Goal: Task Accomplishment & Management: Complete application form

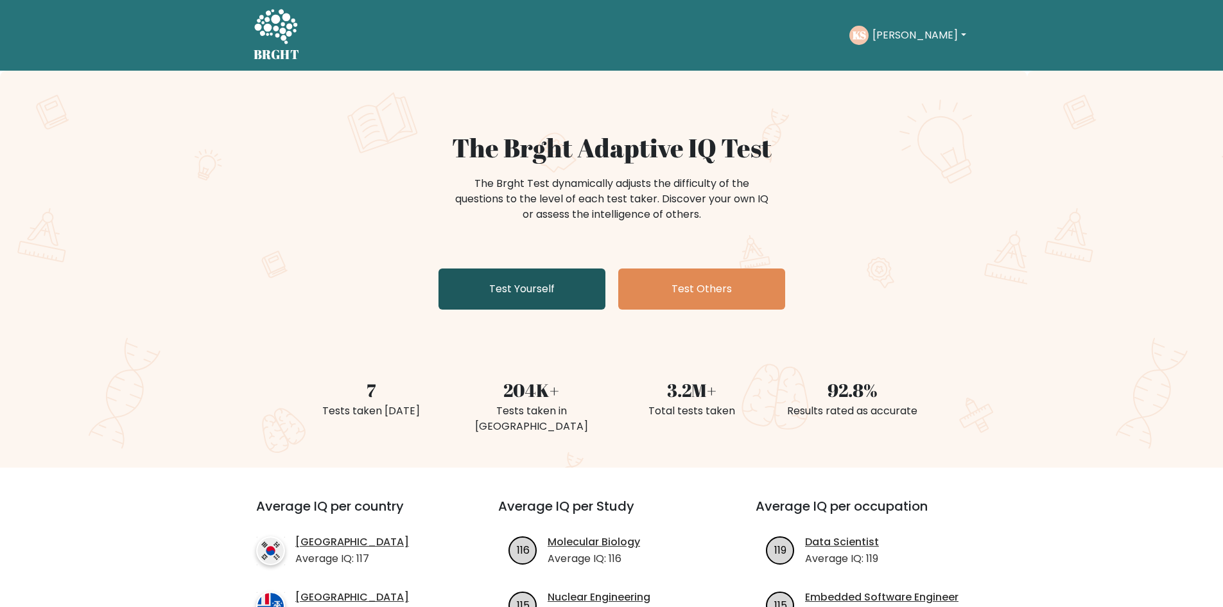
click at [538, 282] on link "Test Yourself" at bounding box center [522, 288] width 167 height 41
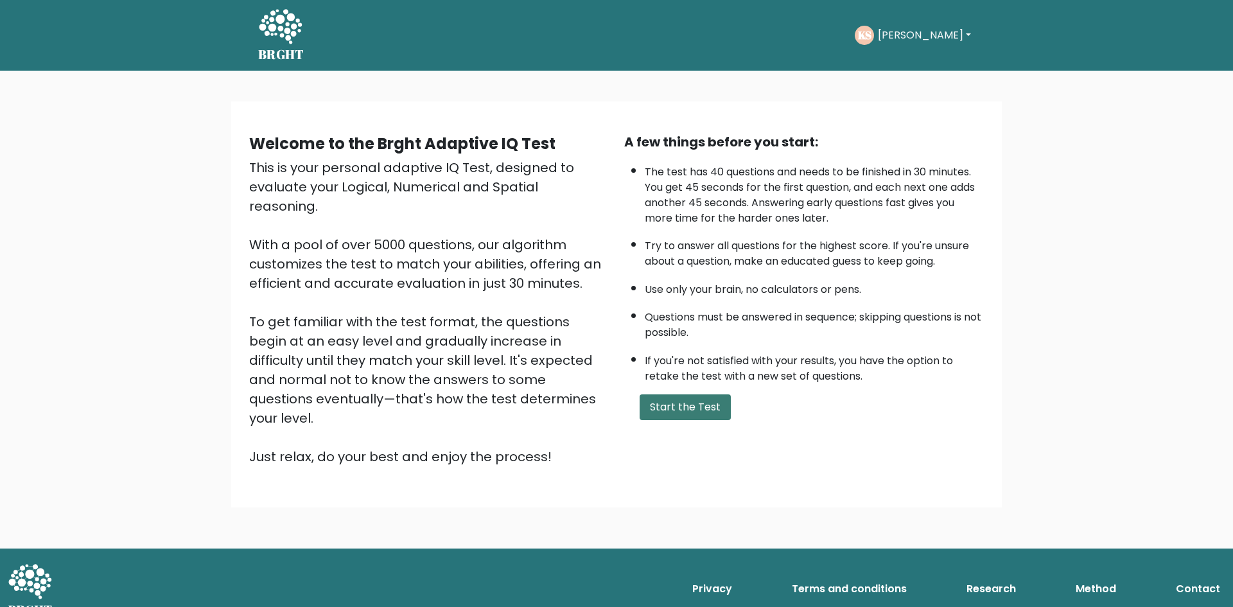
click at [703, 404] on button "Start the Test" at bounding box center [684, 407] width 91 height 26
click at [681, 406] on button "Start the Test" at bounding box center [684, 407] width 91 height 26
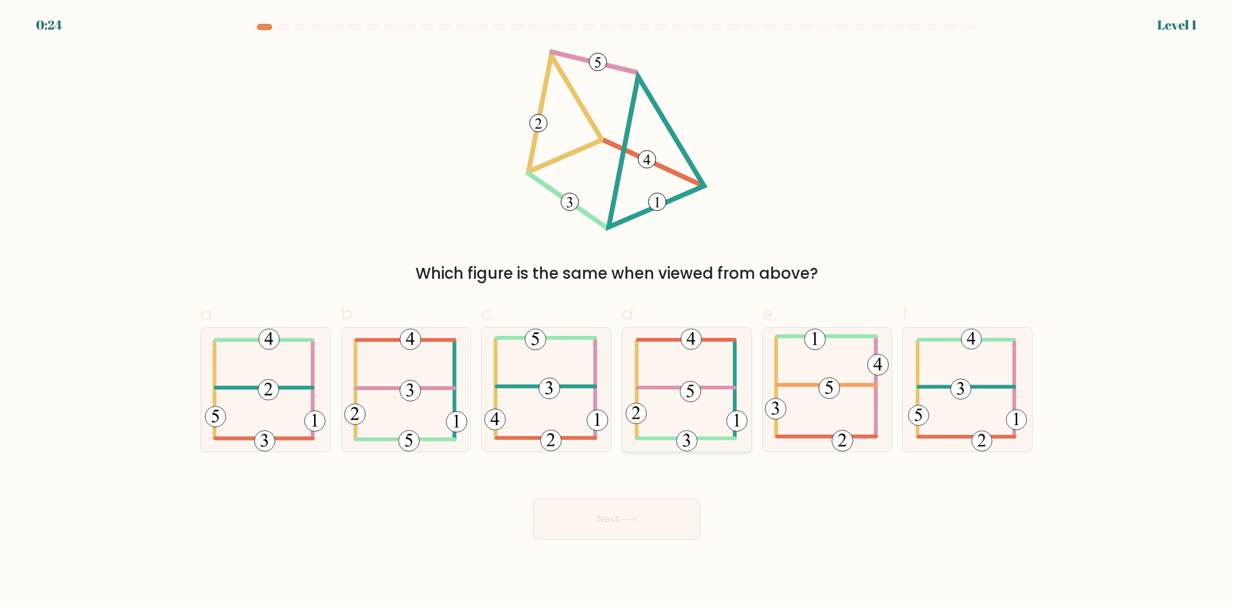
click at [732, 421] on 113 at bounding box center [737, 420] width 21 height 21
click at [617, 312] on input "d." at bounding box center [616, 308] width 1 height 8
radio input "true"
click at [620, 541] on body "0:23 Level 1" at bounding box center [616, 303] width 1233 height 607
click at [620, 522] on button "Next" at bounding box center [616, 518] width 167 height 41
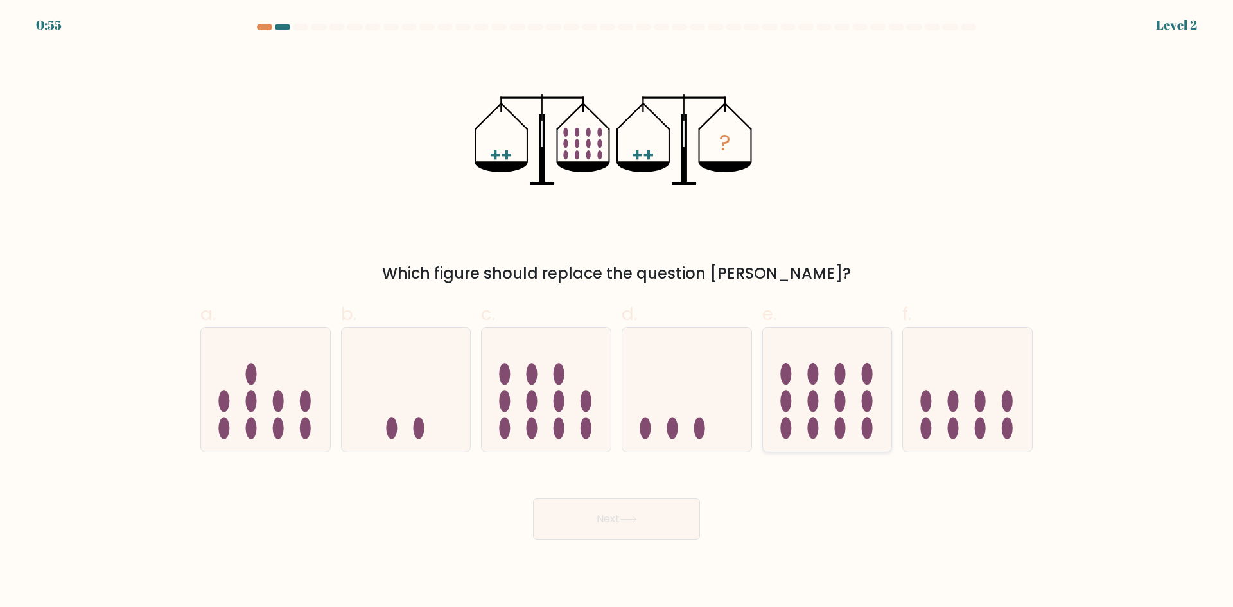
click at [867, 410] on ellipse at bounding box center [867, 401] width 11 height 22
click at [617, 312] on input "e." at bounding box center [616, 308] width 1 height 8
radio input "true"
click at [674, 508] on button "Next" at bounding box center [616, 518] width 167 height 41
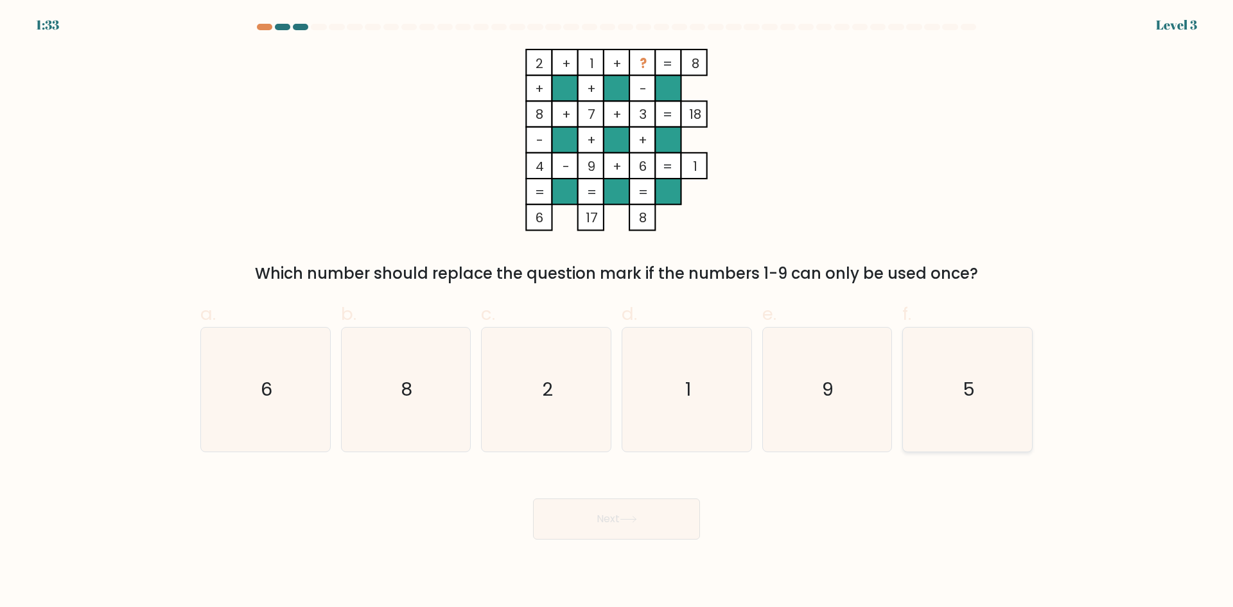
click at [951, 381] on icon "5" at bounding box center [967, 389] width 124 height 124
click at [617, 312] on input "f. 5" at bounding box center [616, 308] width 1 height 8
radio input "true"
click at [632, 522] on icon at bounding box center [628, 519] width 17 height 7
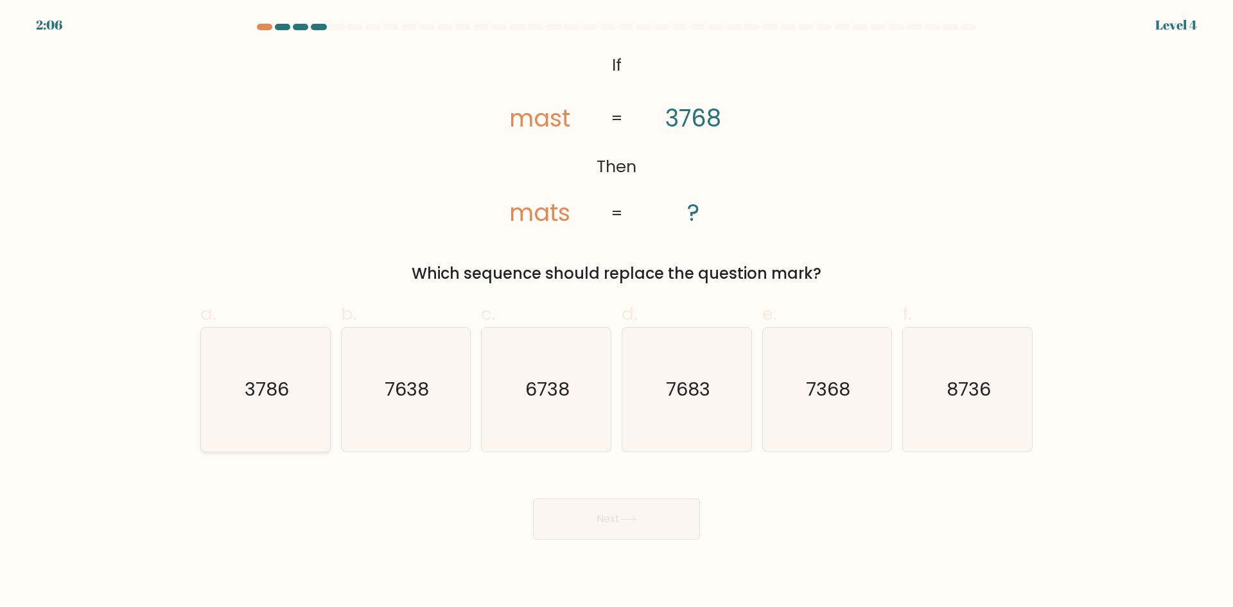
click at [274, 395] on text "3786" at bounding box center [267, 389] width 44 height 26
click at [616, 312] on input "a. 3786" at bounding box center [616, 308] width 1 height 8
radio input "true"
click at [619, 514] on button "Next" at bounding box center [616, 518] width 167 height 41
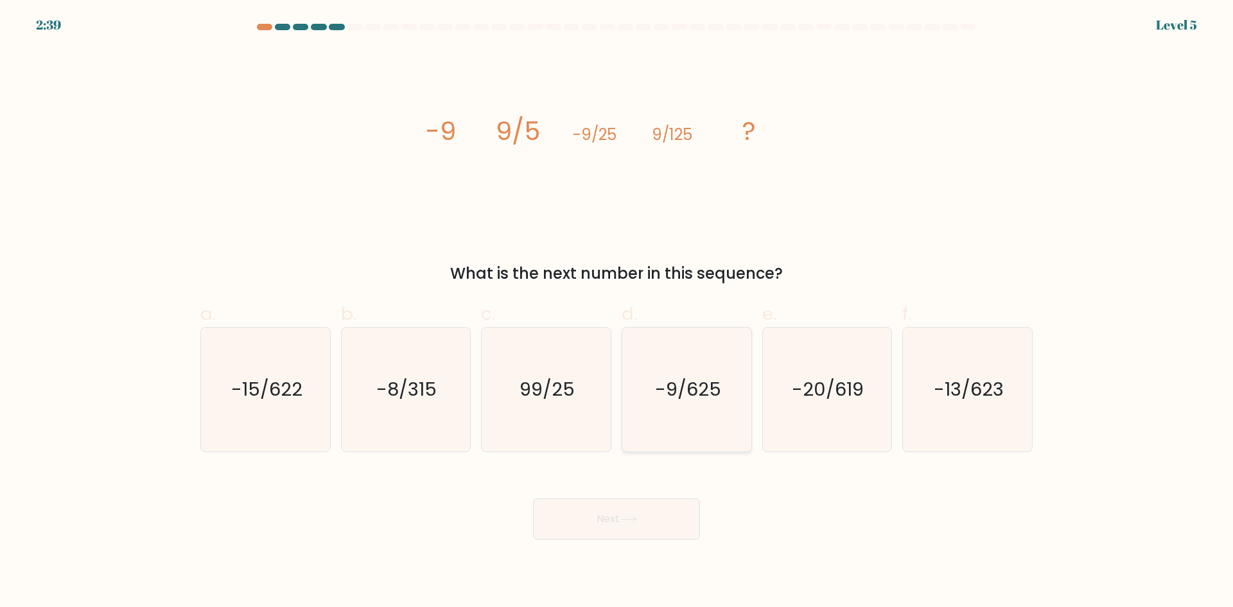
click at [643, 378] on icon "-9/625" at bounding box center [687, 389] width 124 height 124
click at [617, 312] on input "d. -9/625" at bounding box center [616, 308] width 1 height 8
radio input "true"
click at [575, 516] on button "Next" at bounding box center [616, 518] width 167 height 41
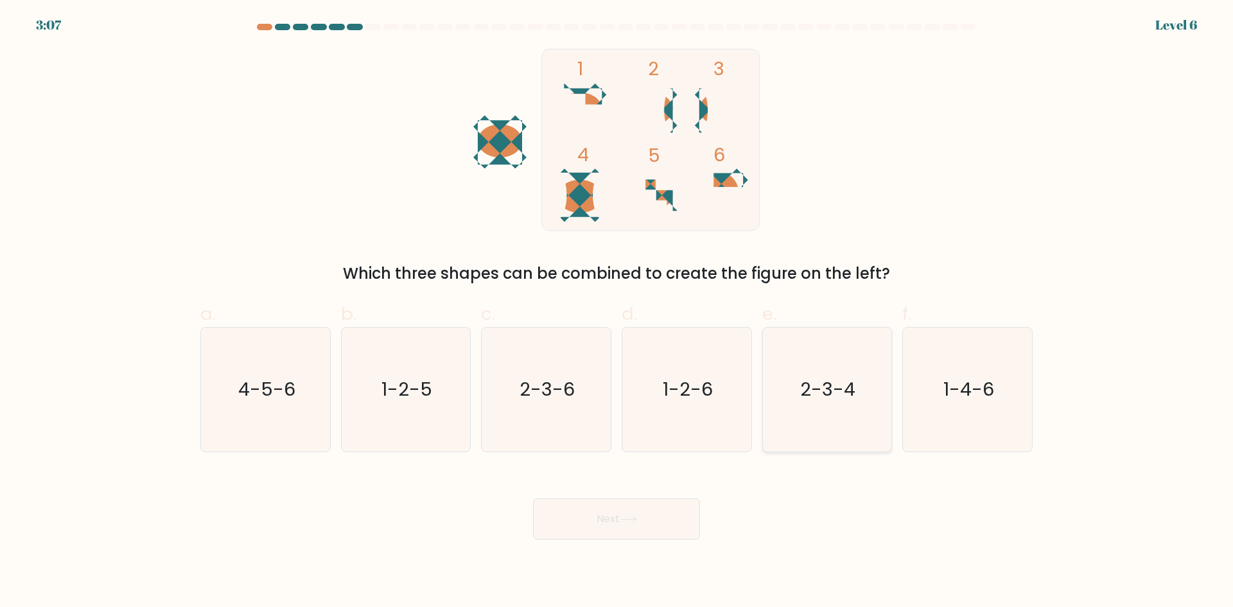
click at [820, 401] on icon "2-3-4" at bounding box center [827, 389] width 124 height 124
click at [617, 312] on input "e. 2-3-4" at bounding box center [616, 308] width 1 height 8
radio input "true"
click at [646, 509] on button "Next" at bounding box center [616, 518] width 167 height 41
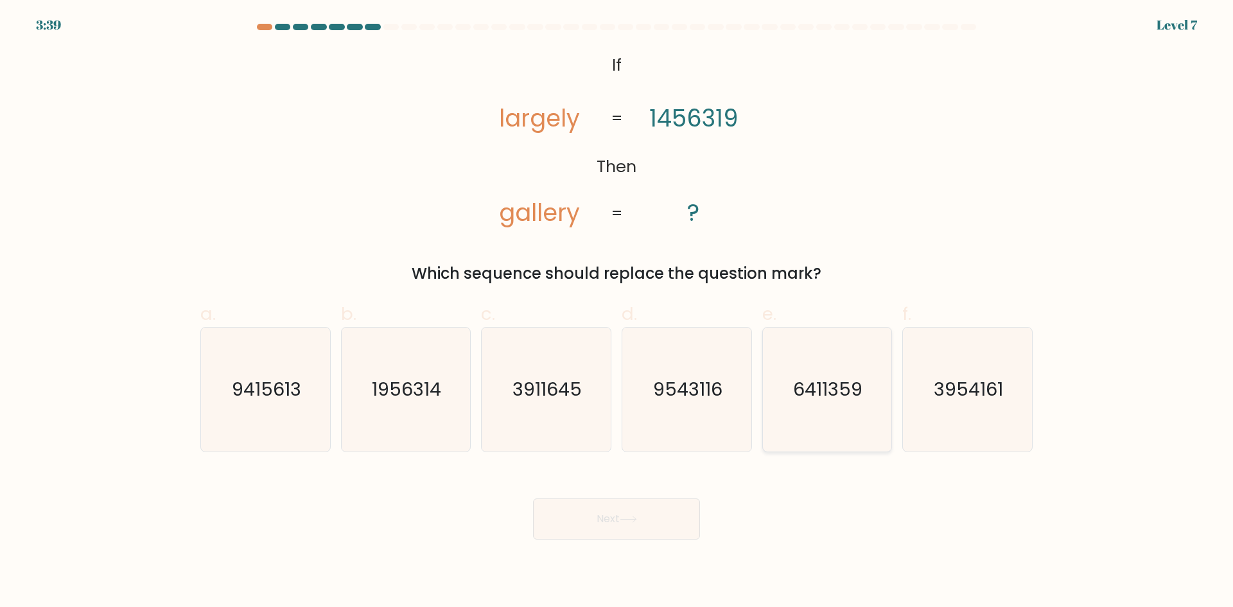
click at [796, 402] on text "6411359" at bounding box center [828, 389] width 69 height 26
click at [617, 312] on input "e. 6411359" at bounding box center [616, 308] width 1 height 8
radio input "true"
click at [593, 511] on button "Next" at bounding box center [616, 518] width 167 height 41
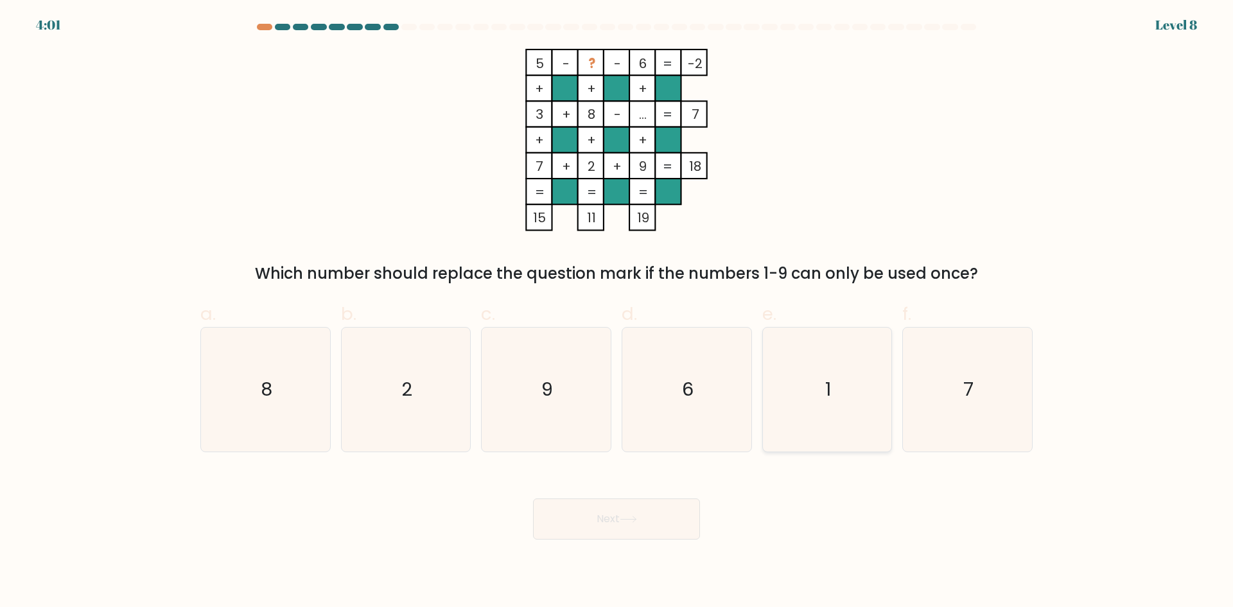
click at [803, 387] on icon "1" at bounding box center [827, 389] width 124 height 124
click at [617, 312] on input "e. 1" at bounding box center [616, 308] width 1 height 8
radio input "true"
click at [634, 506] on button "Next" at bounding box center [616, 518] width 167 height 41
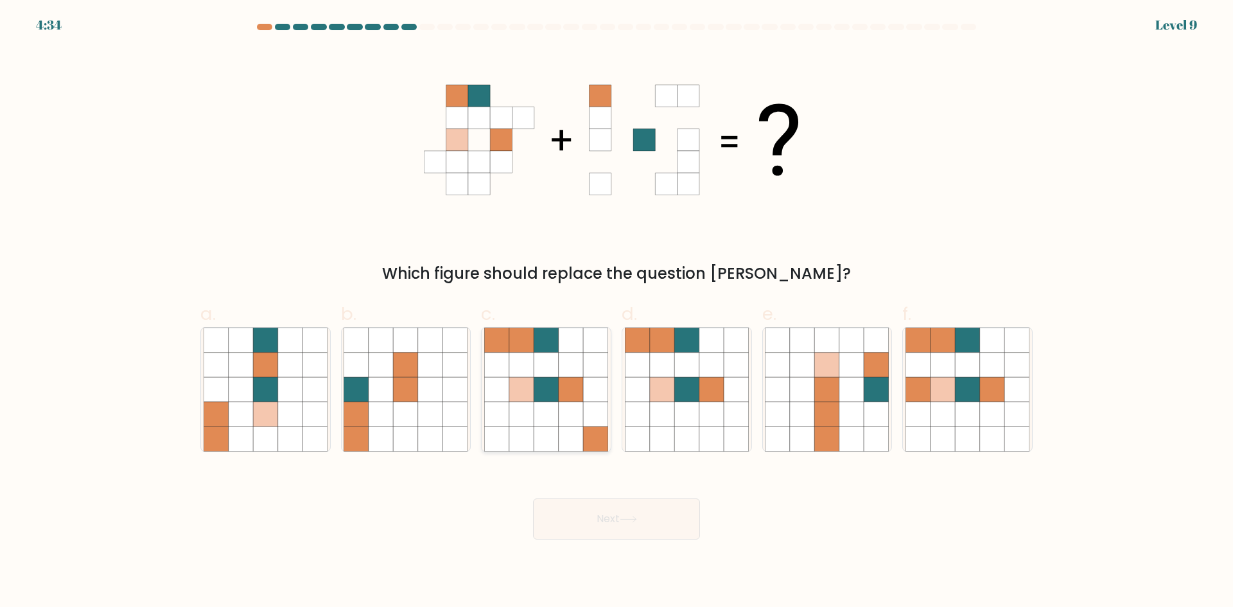
click at [534, 388] on icon at bounding box center [546, 389] width 24 height 24
click at [616, 312] on input "c." at bounding box center [616, 308] width 1 height 8
radio input "true"
click at [568, 522] on button "Next" at bounding box center [616, 518] width 167 height 41
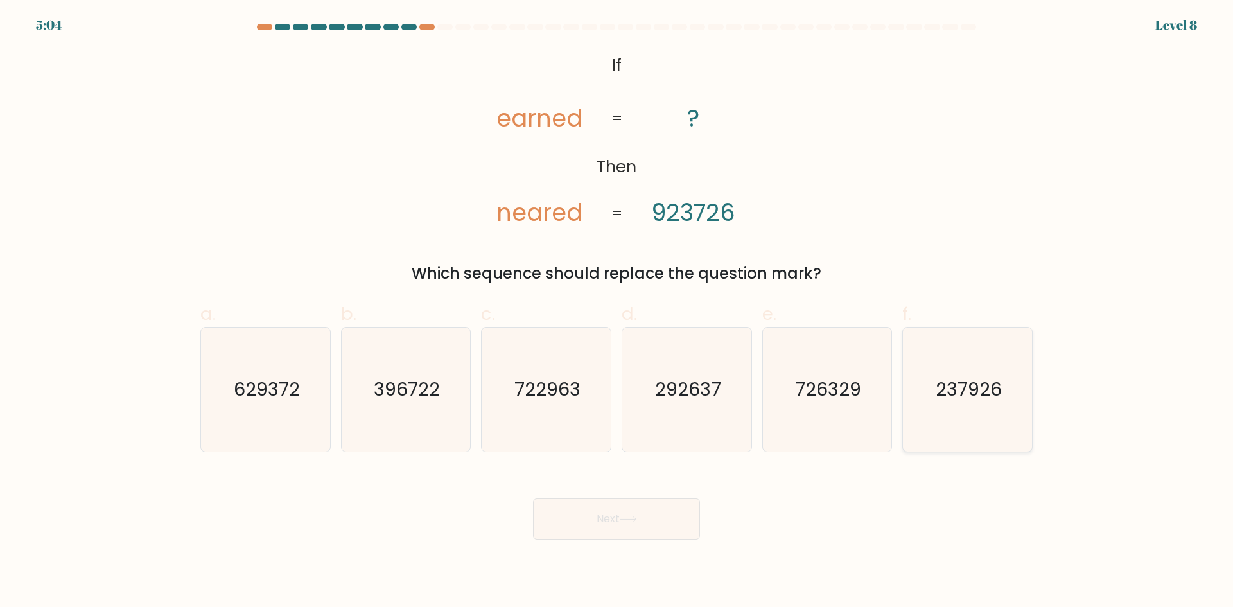
click at [932, 397] on icon "237926" at bounding box center [967, 389] width 124 height 124
click at [617, 312] on input "f. 237926" at bounding box center [616, 308] width 1 height 8
radio input "true"
click at [625, 501] on button "Next" at bounding box center [616, 518] width 167 height 41
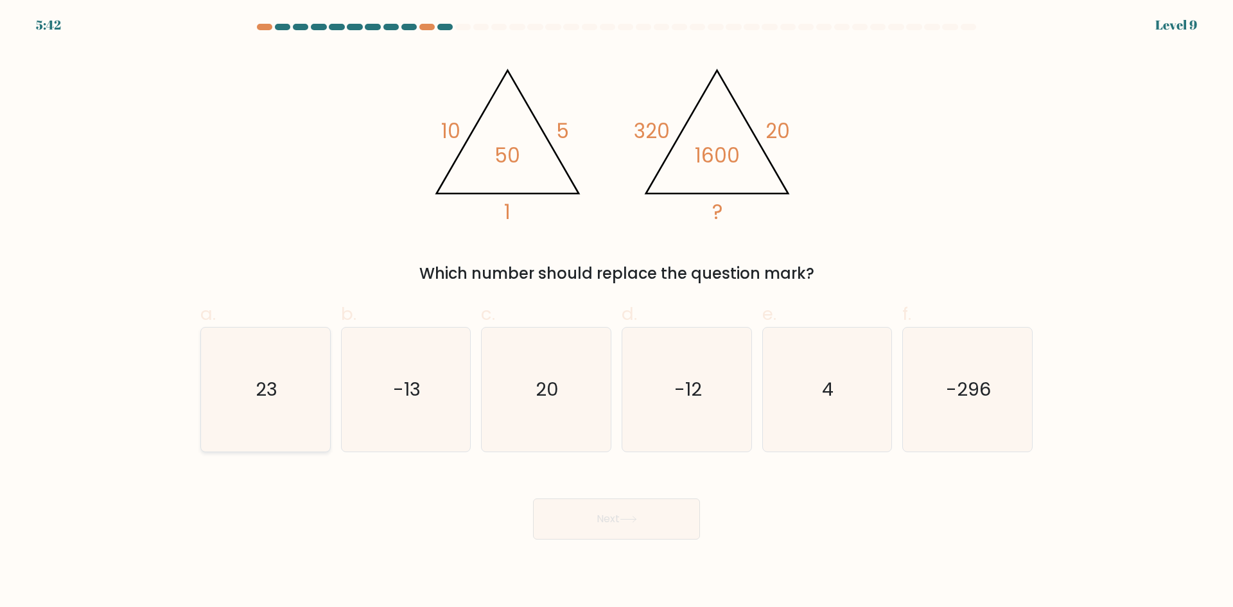
click at [275, 396] on text "23" at bounding box center [267, 389] width 22 height 26
click at [616, 312] on input "a. 23" at bounding box center [616, 308] width 1 height 8
radio input "true"
click at [556, 505] on button "Next" at bounding box center [616, 518] width 167 height 41
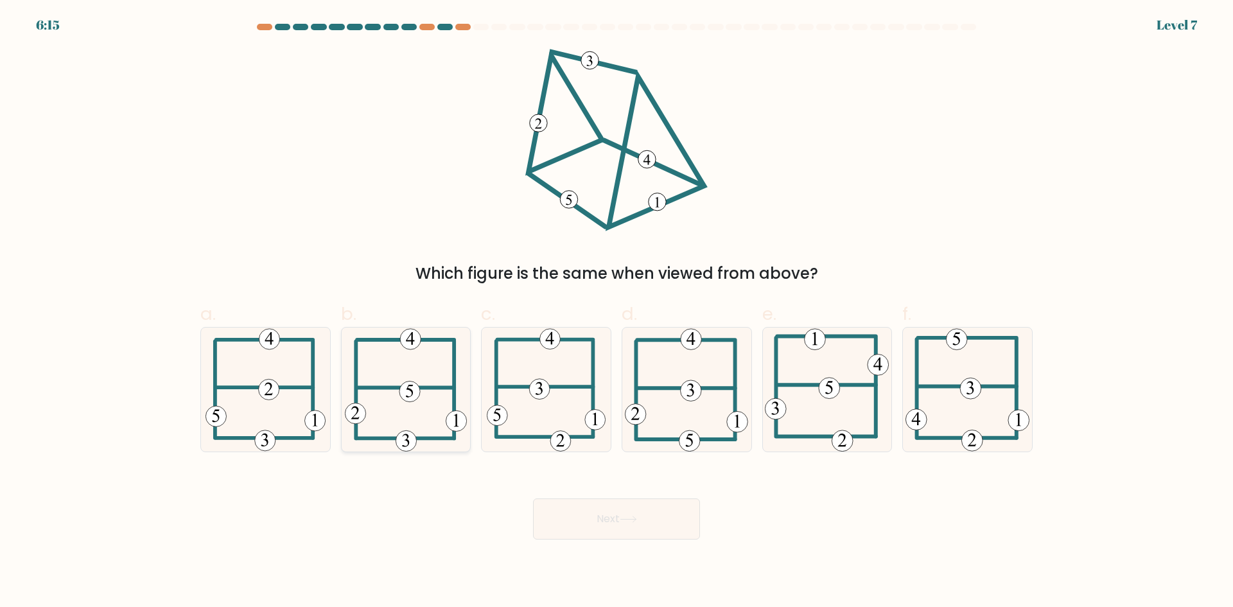
click at [391, 387] on 113 at bounding box center [405, 387] width 97 height 0
click at [616, 312] on input "b." at bounding box center [616, 308] width 1 height 8
radio input "true"
click at [555, 507] on button "Next" at bounding box center [616, 518] width 167 height 41
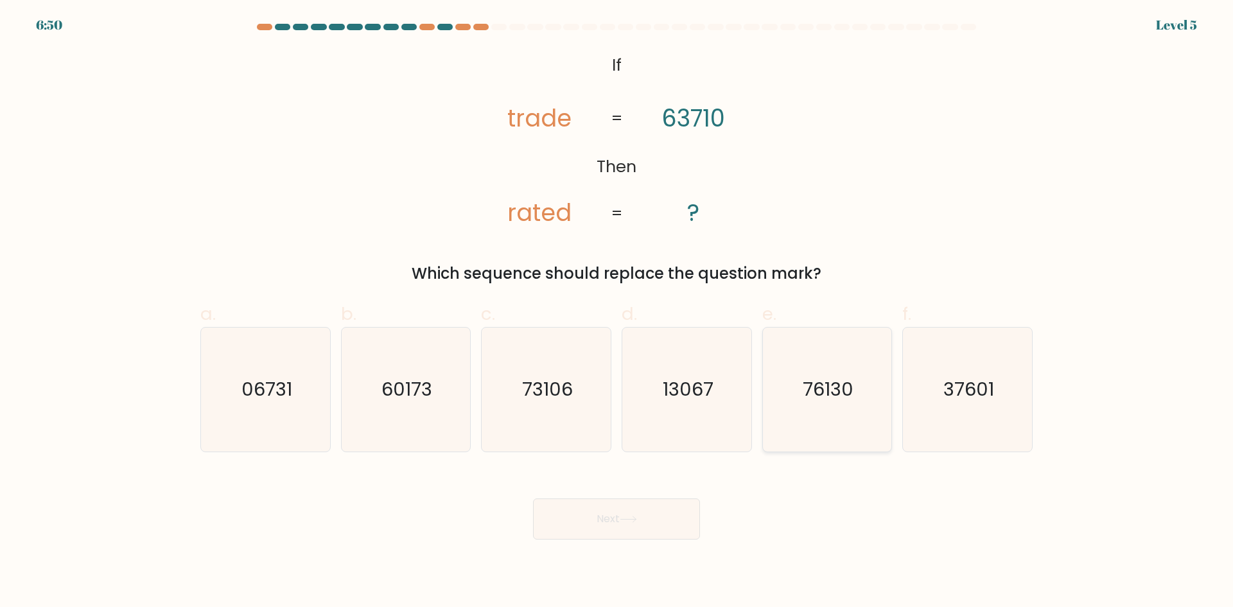
click at [802, 396] on icon "76130" at bounding box center [827, 389] width 124 height 124
click at [617, 312] on input "e. 76130" at bounding box center [616, 308] width 1 height 8
radio input "true"
click at [618, 512] on button "Next" at bounding box center [616, 518] width 167 height 41
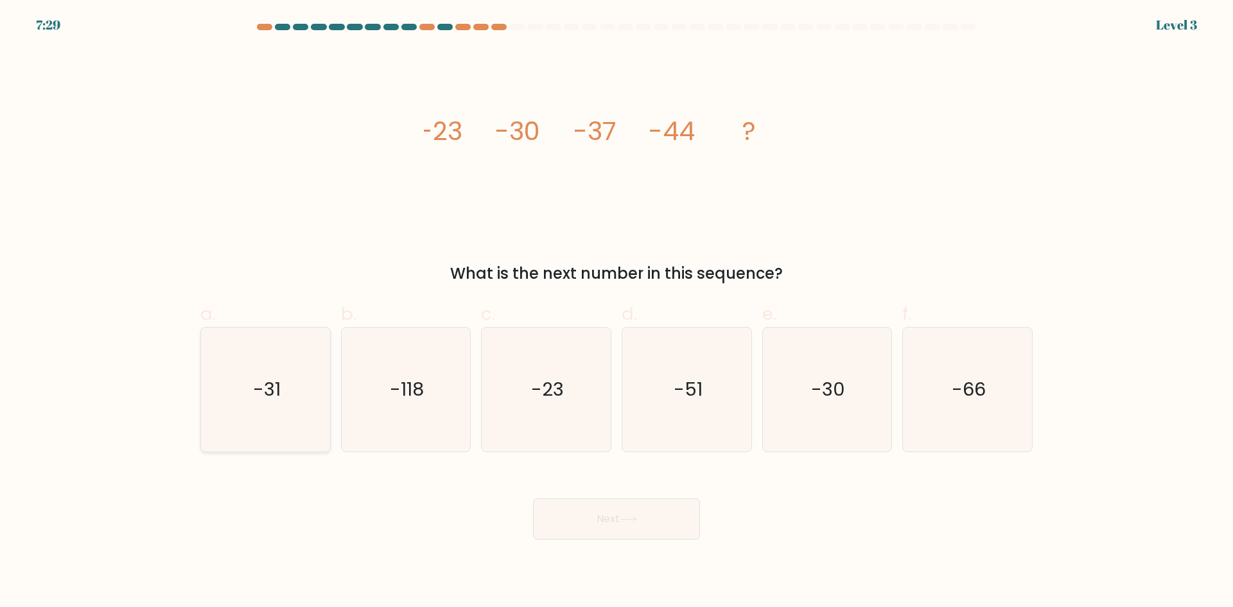
click at [276, 404] on icon "-31" at bounding box center [266, 389] width 124 height 124
click at [616, 312] on input "a. -31" at bounding box center [616, 308] width 1 height 8
radio input "true"
click at [598, 519] on button "Next" at bounding box center [616, 518] width 167 height 41
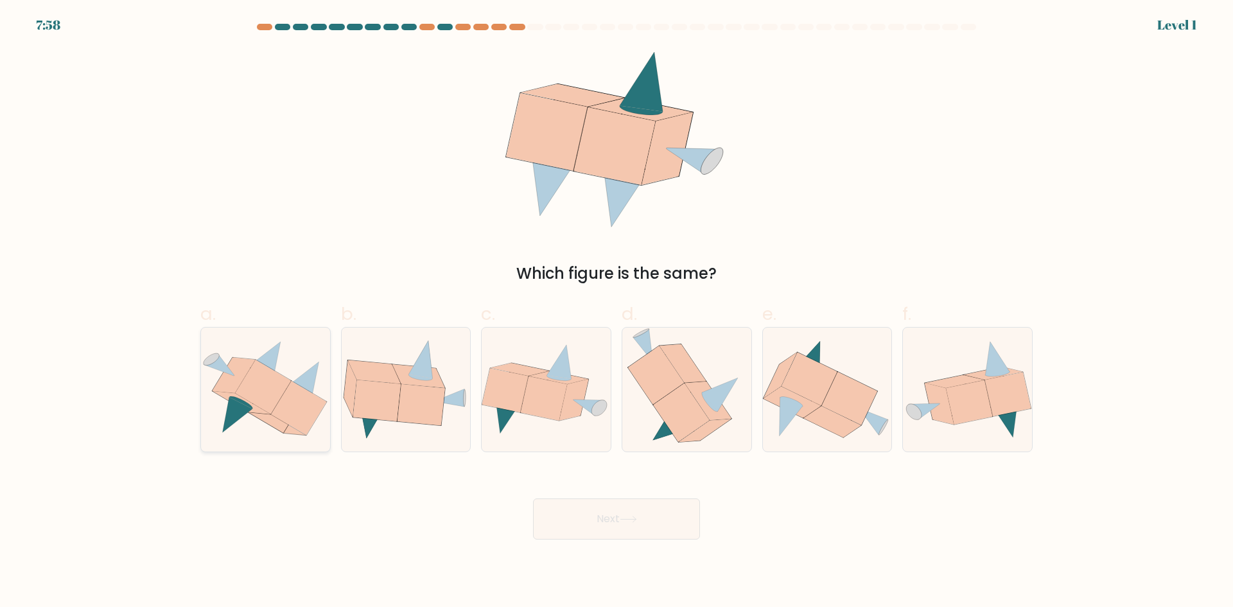
click at [247, 392] on icon at bounding box center [263, 387] width 56 height 54
click at [616, 312] on input "a." at bounding box center [616, 308] width 1 height 8
radio input "true"
drag, startPoint x: 641, startPoint y: 514, endPoint x: 632, endPoint y: 510, distance: 9.8
click at [640, 514] on button "Next" at bounding box center [616, 518] width 167 height 41
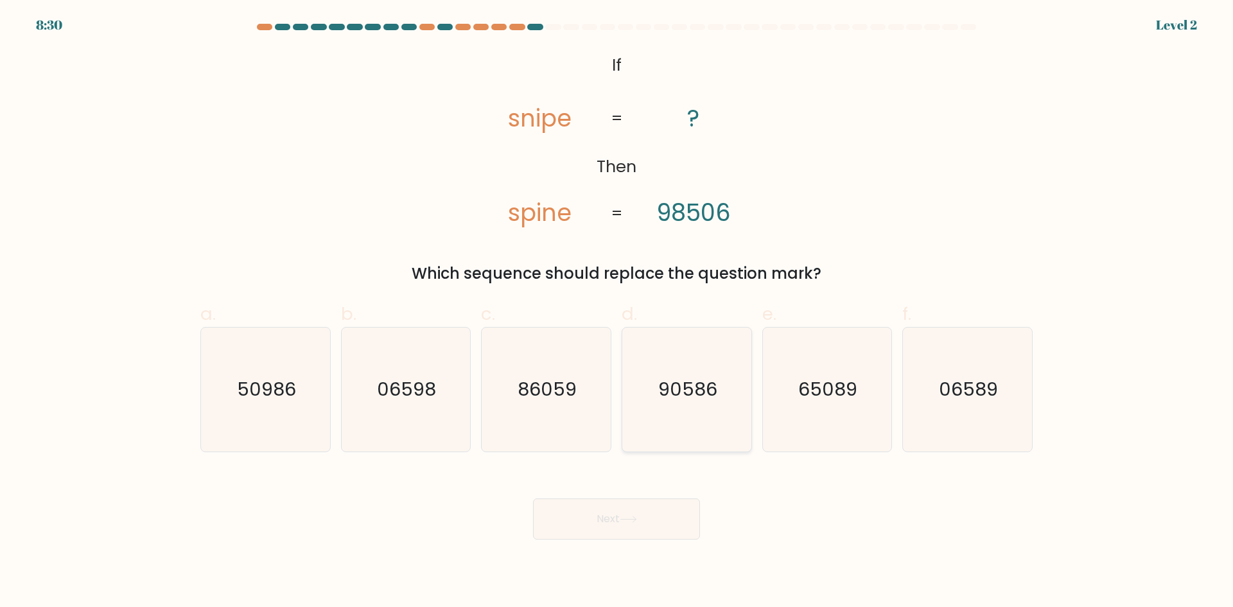
click at [667, 412] on icon "90586" at bounding box center [687, 389] width 124 height 124
click at [617, 312] on input "d. 90586" at bounding box center [616, 308] width 1 height 8
radio input "true"
click at [582, 526] on button "Next" at bounding box center [616, 518] width 167 height 41
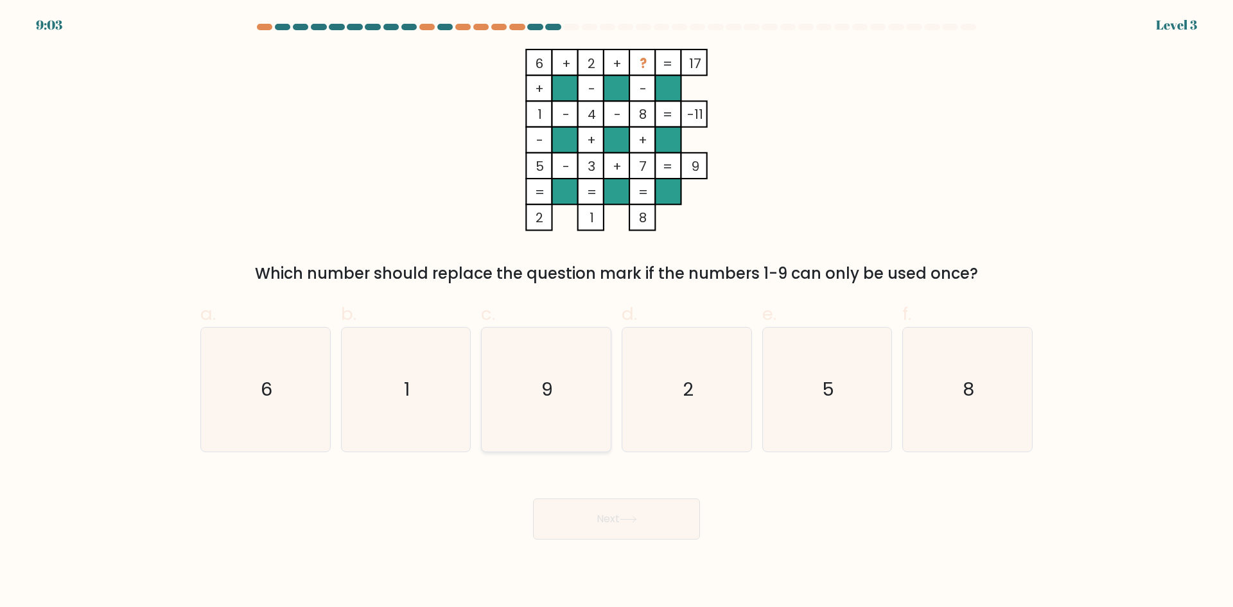
click at [569, 410] on icon "9" at bounding box center [546, 389] width 124 height 124
click at [616, 312] on input "c. 9" at bounding box center [616, 308] width 1 height 8
radio input "true"
click at [591, 517] on button "Next" at bounding box center [616, 518] width 167 height 41
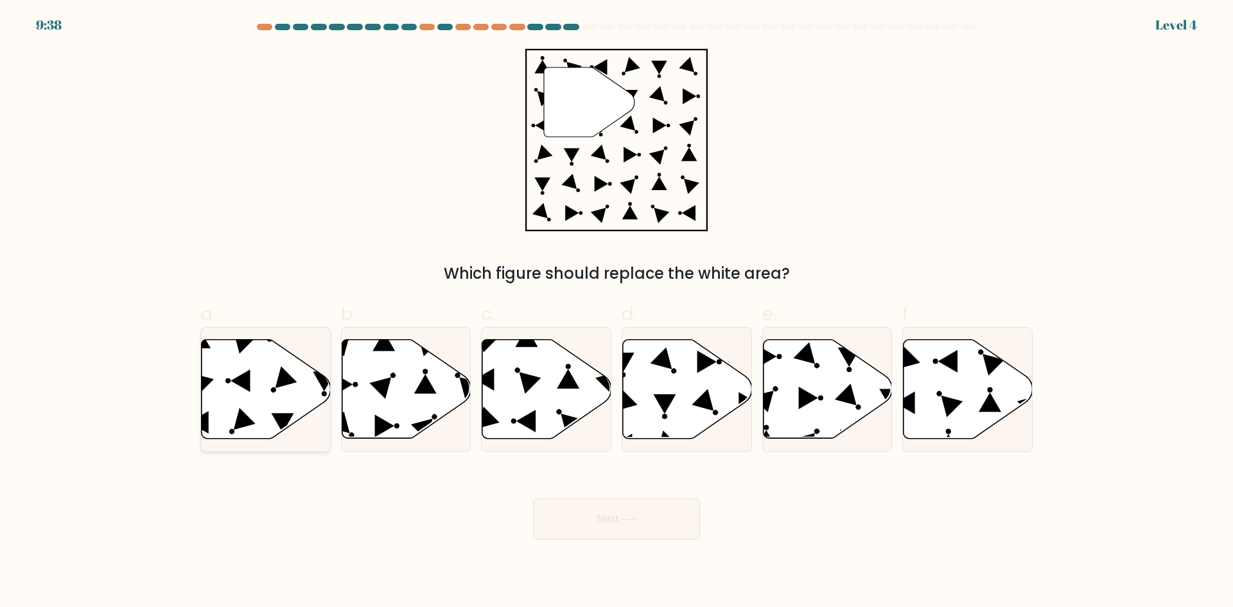
click at [278, 390] on icon at bounding box center [266, 389] width 129 height 99
click at [616, 312] on input "a." at bounding box center [616, 308] width 1 height 8
radio input "true"
click at [596, 520] on button "Next" at bounding box center [616, 518] width 167 height 41
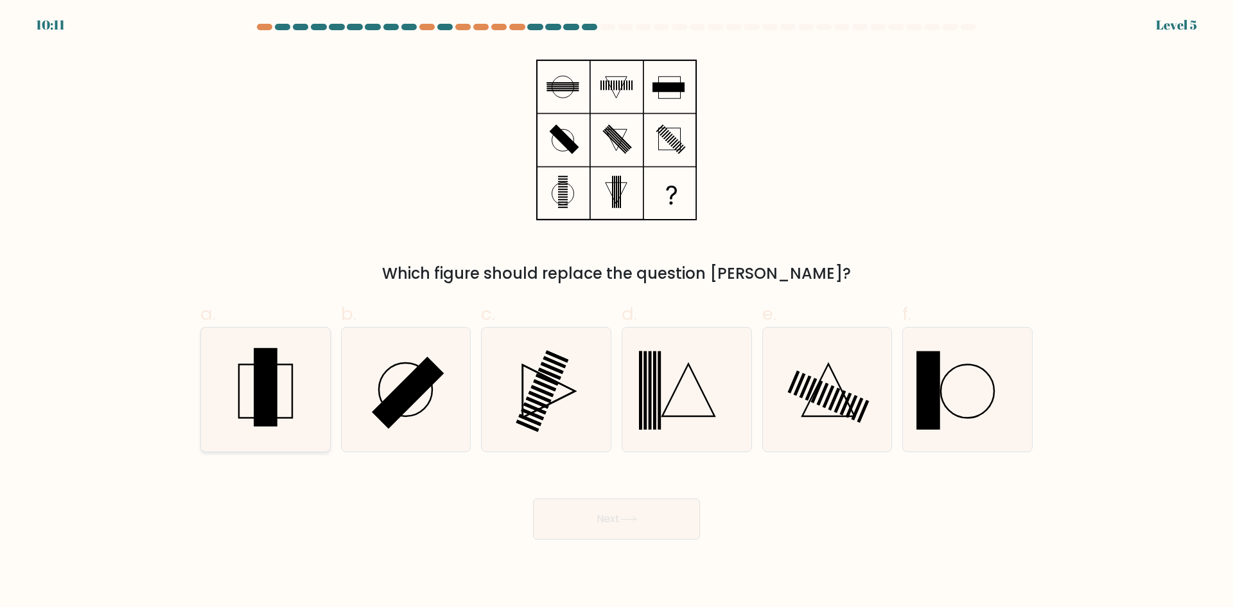
click at [274, 387] on rect at bounding box center [266, 387] width 24 height 78
click at [616, 312] on input "a." at bounding box center [616, 308] width 1 height 8
radio input "true"
click at [591, 511] on button "Next" at bounding box center [616, 518] width 167 height 41
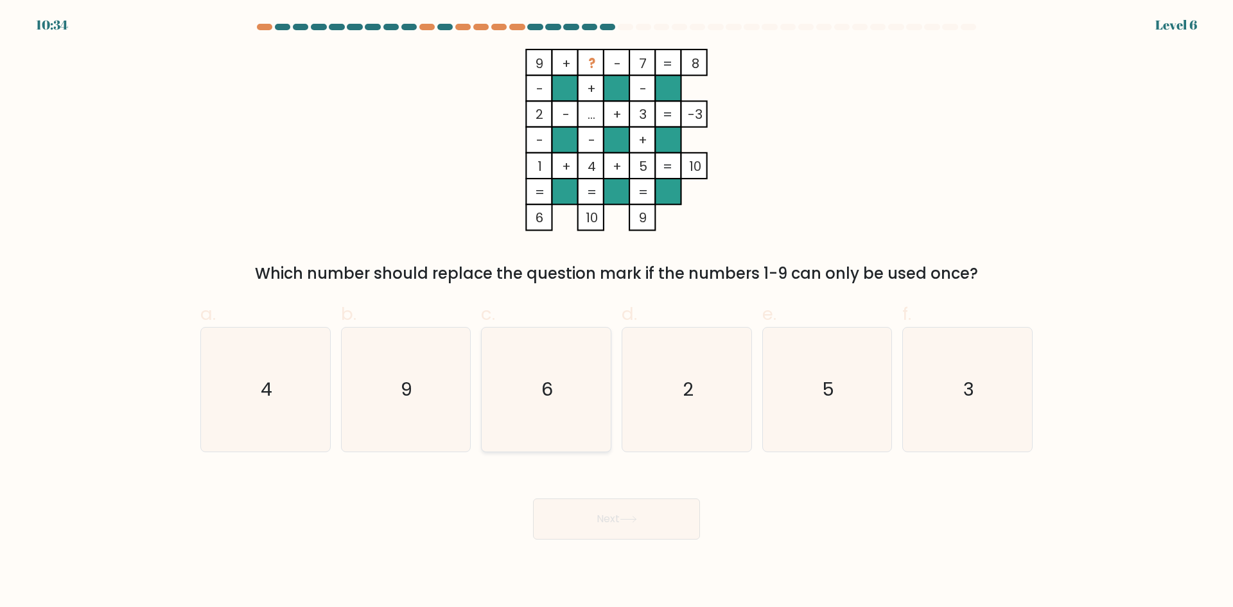
click at [530, 417] on icon "6" at bounding box center [546, 389] width 124 height 124
click at [616, 312] on input "c. 6" at bounding box center [616, 308] width 1 height 8
radio input "true"
click at [604, 515] on button "Next" at bounding box center [616, 518] width 167 height 41
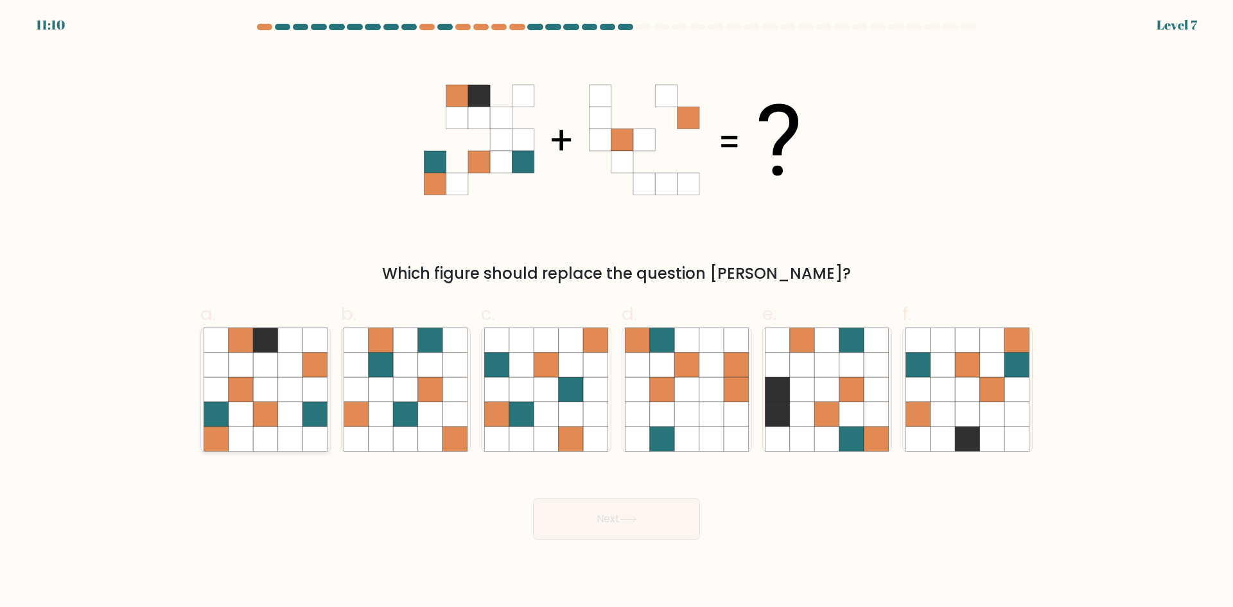
click at [294, 401] on icon at bounding box center [290, 389] width 24 height 24
click at [616, 312] on input "a." at bounding box center [616, 308] width 1 height 8
radio input "true"
click at [625, 528] on button "Next" at bounding box center [616, 518] width 167 height 41
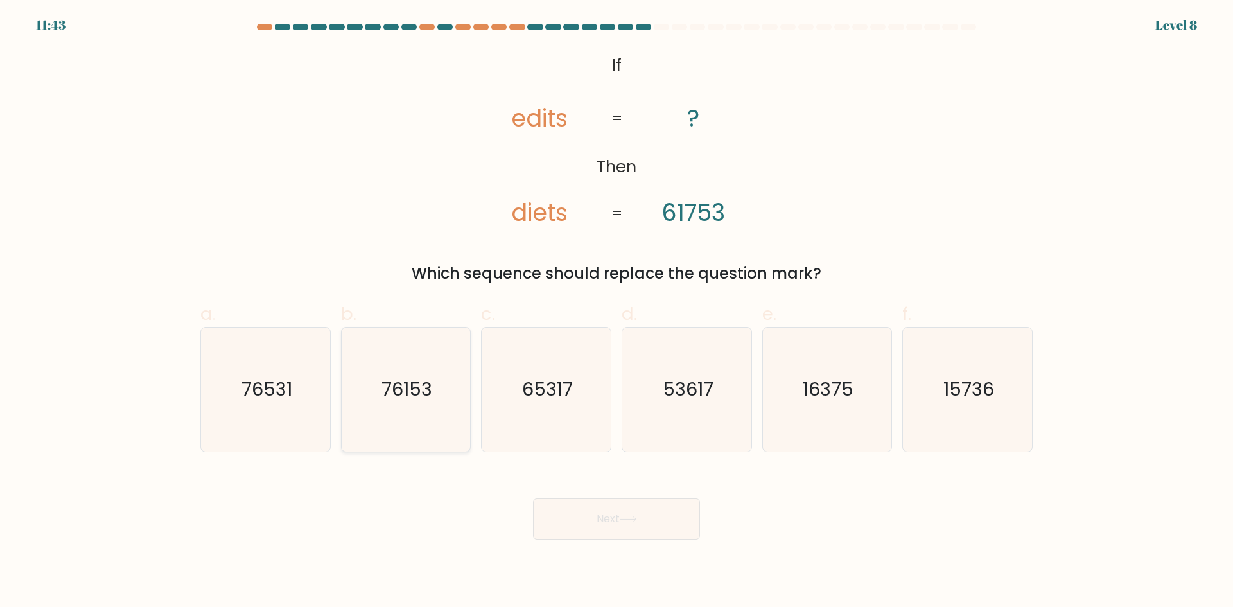
click at [408, 376] on text "76153" at bounding box center [406, 389] width 51 height 26
click at [616, 312] on input "b. 76153" at bounding box center [616, 308] width 1 height 8
radio input "true"
click at [601, 523] on button "Next" at bounding box center [616, 518] width 167 height 41
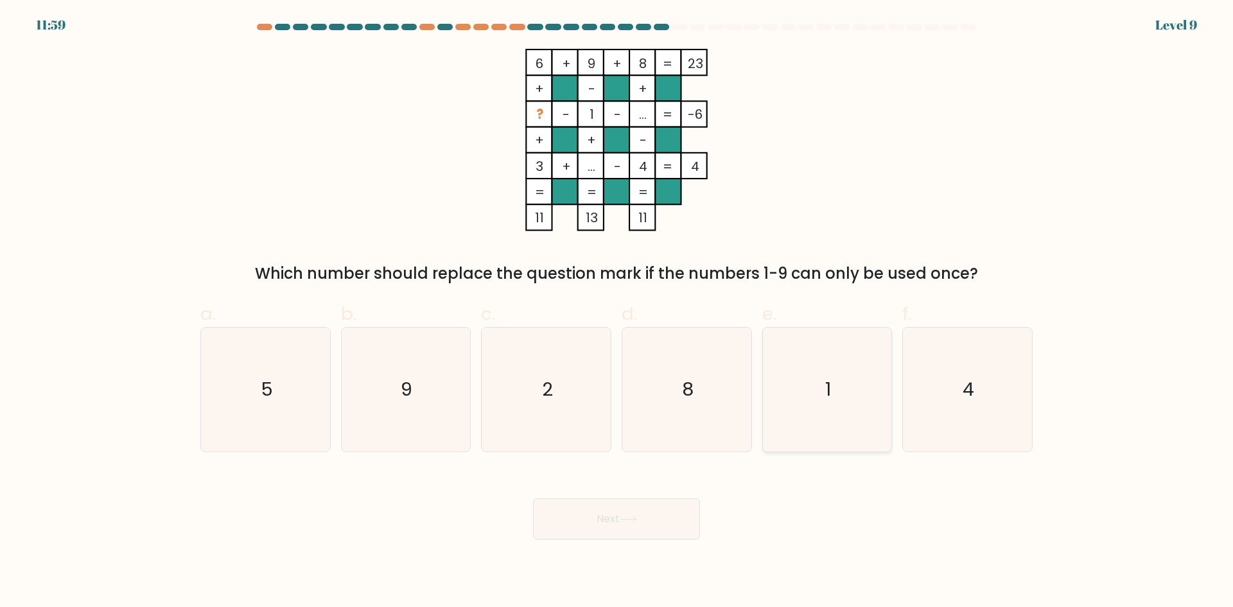
click at [799, 400] on icon "1" at bounding box center [827, 389] width 124 height 124
click at [617, 312] on input "e. 1" at bounding box center [616, 308] width 1 height 8
radio input "true"
click at [603, 534] on button "Next" at bounding box center [616, 518] width 167 height 41
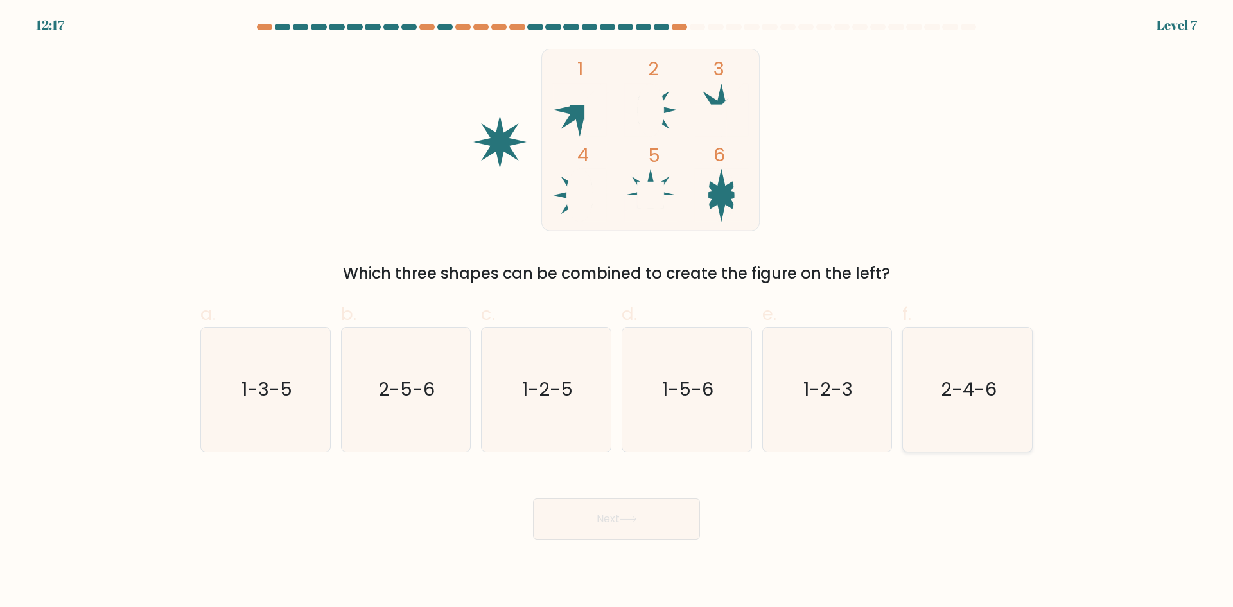
click at [1002, 401] on icon "2-4-6" at bounding box center [967, 389] width 124 height 124
click at [617, 312] on input "f. 2-4-6" at bounding box center [616, 308] width 1 height 8
radio input "true"
click at [551, 522] on button "Next" at bounding box center [616, 518] width 167 height 41
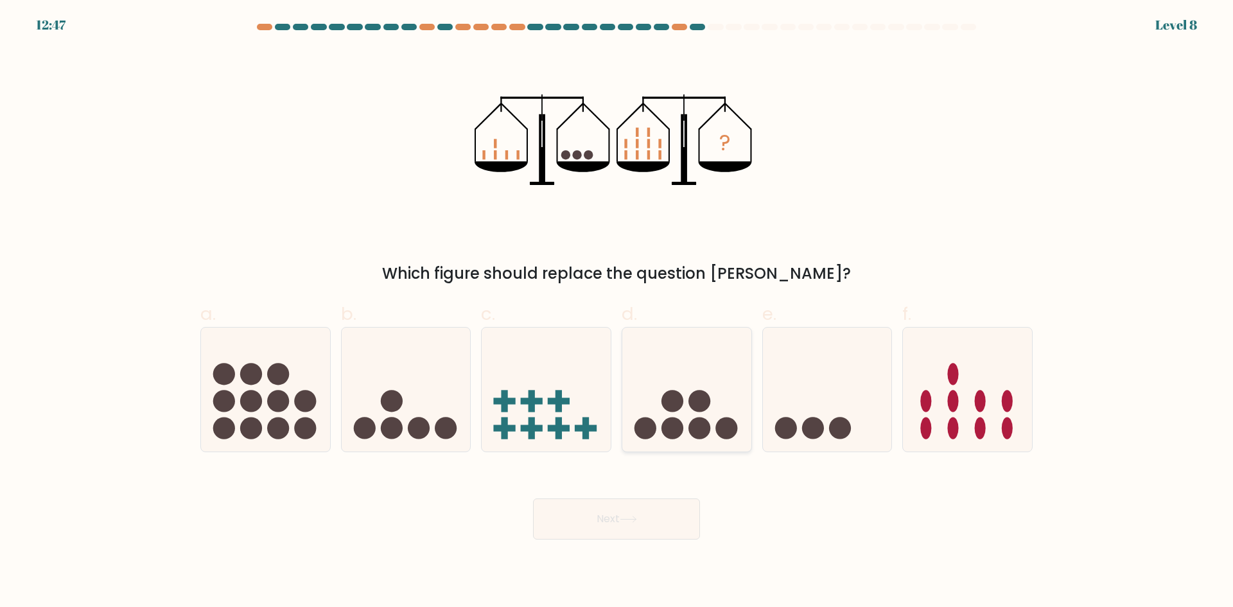
click at [678, 440] on icon at bounding box center [686, 389] width 129 height 107
click at [617, 312] on input "d." at bounding box center [616, 308] width 1 height 8
radio input "true"
click at [600, 530] on button "Next" at bounding box center [616, 518] width 167 height 41
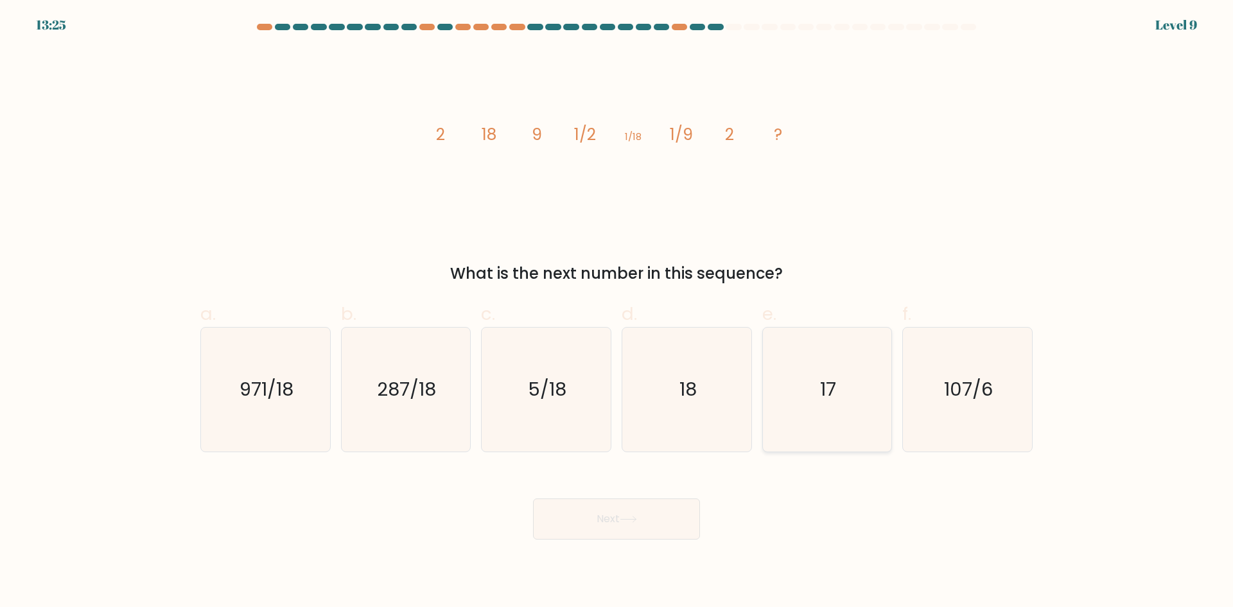
click at [812, 389] on icon "17" at bounding box center [827, 389] width 124 height 124
click at [617, 312] on input "e. 17" at bounding box center [616, 308] width 1 height 8
radio input "true"
click at [620, 517] on button "Next" at bounding box center [616, 518] width 167 height 41
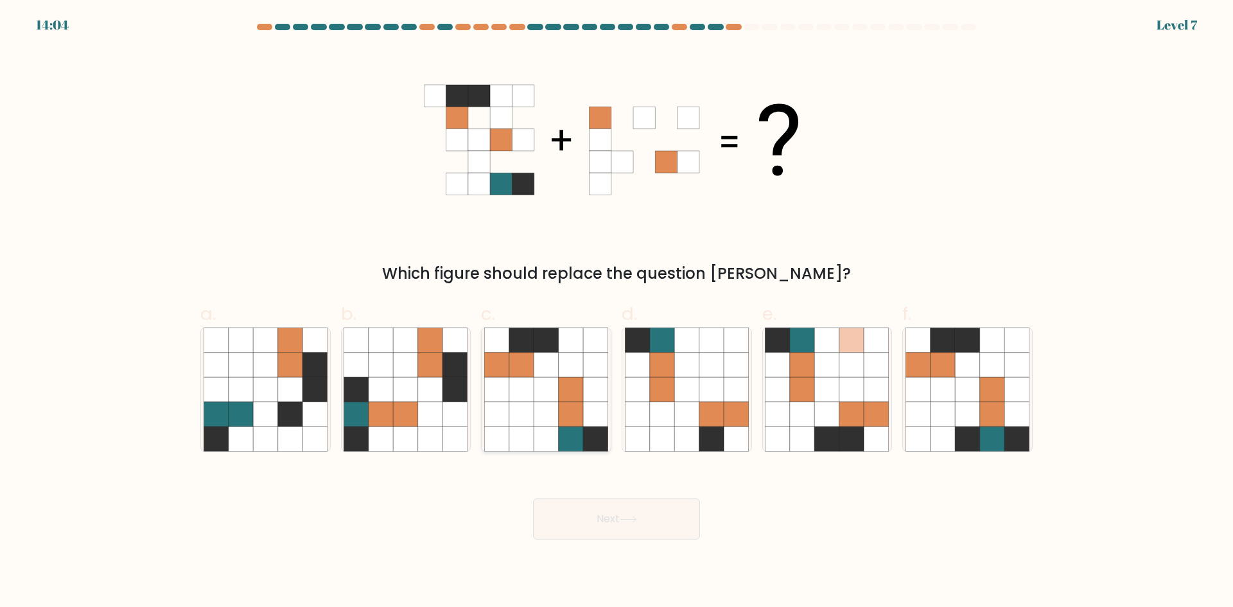
click at [485, 392] on icon at bounding box center [497, 389] width 24 height 24
click at [616, 312] on input "c." at bounding box center [616, 308] width 1 height 8
radio input "true"
click at [580, 511] on button "Next" at bounding box center [616, 518] width 167 height 41
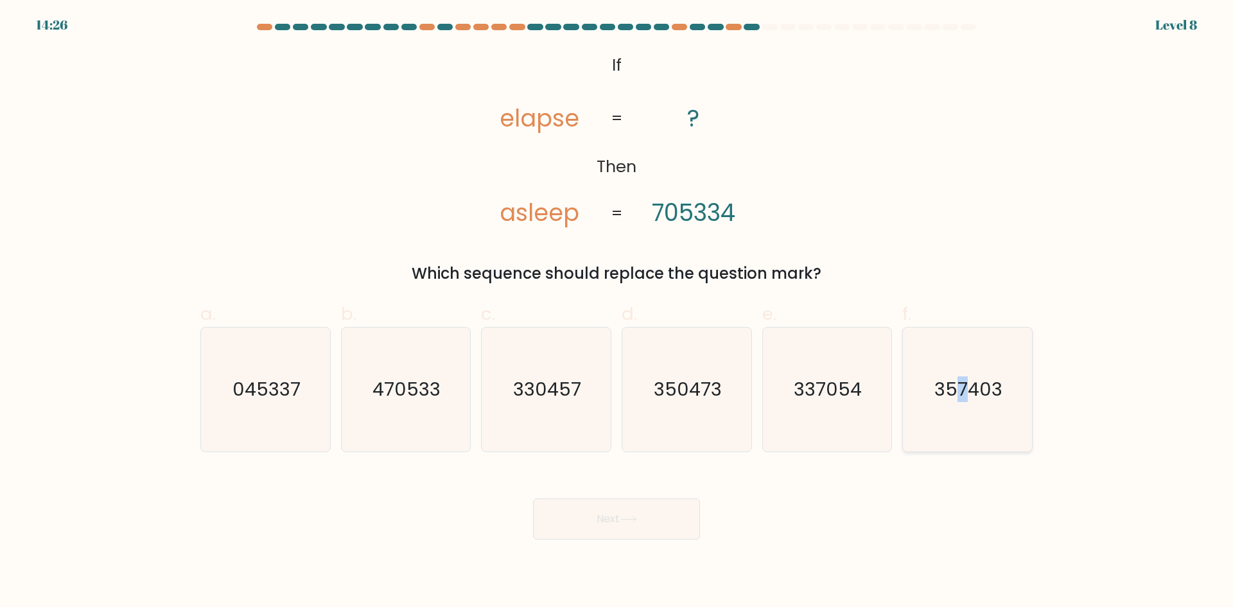
click at [964, 386] on text "357403" at bounding box center [969, 389] width 68 height 26
click at [656, 525] on button "Next" at bounding box center [616, 518] width 167 height 41
click at [991, 379] on text "357403" at bounding box center [969, 389] width 68 height 26
click at [617, 312] on input "f. 357403" at bounding box center [616, 308] width 1 height 8
radio input "true"
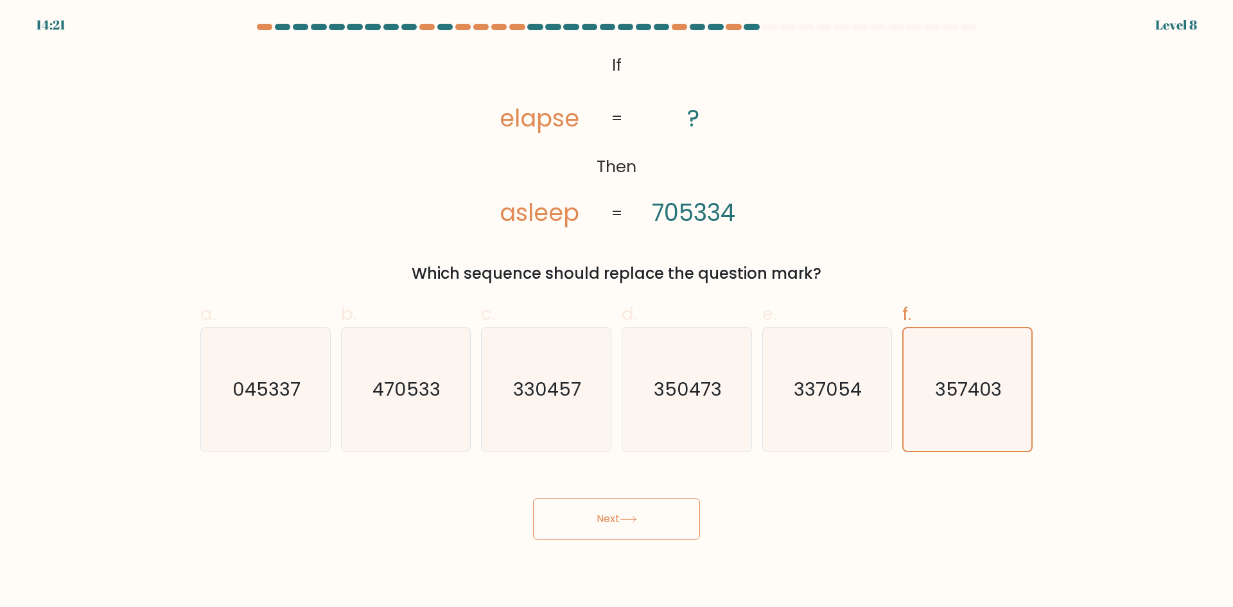
click at [672, 526] on button "Next" at bounding box center [616, 518] width 167 height 41
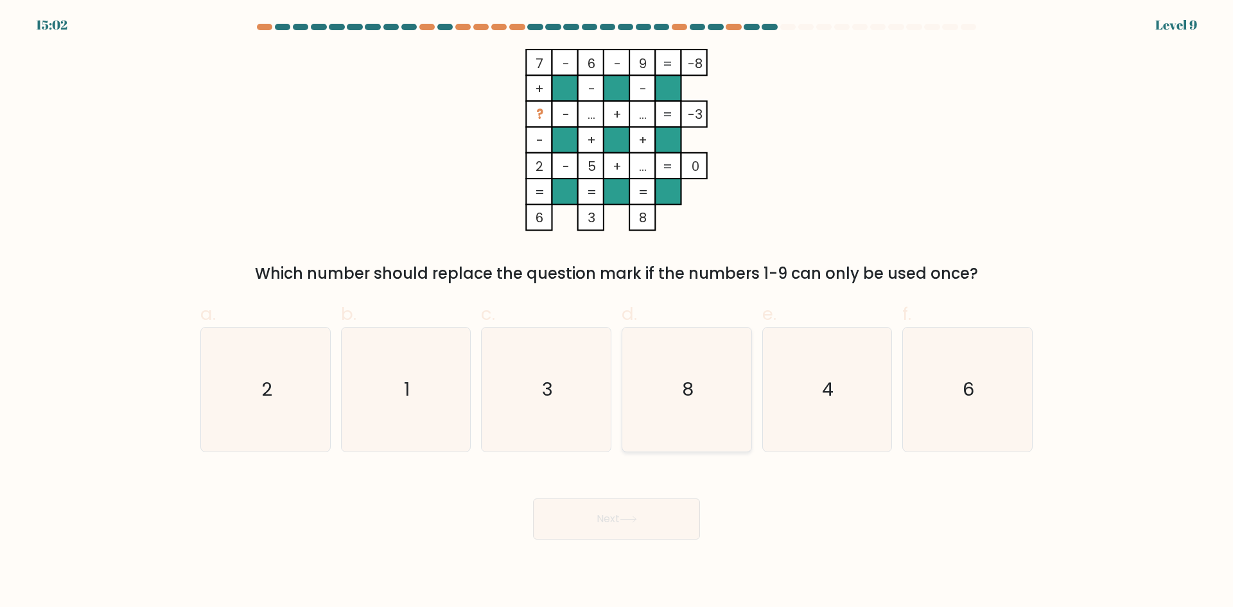
click at [718, 382] on icon "8" at bounding box center [687, 389] width 124 height 124
click at [617, 312] on input "d. 8" at bounding box center [616, 308] width 1 height 8
radio input "true"
click at [610, 514] on button "Next" at bounding box center [616, 518] width 167 height 41
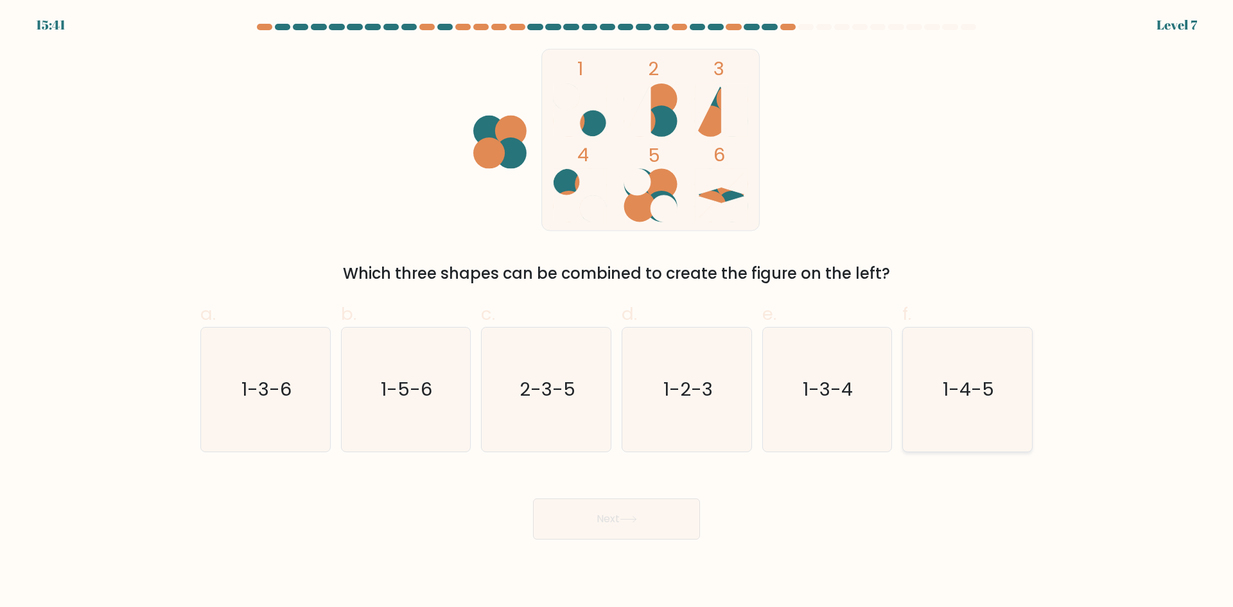
click at [941, 385] on icon "1-4-5" at bounding box center [967, 389] width 124 height 124
click at [617, 312] on input "f. 1-4-5" at bounding box center [616, 308] width 1 height 8
radio input "true"
click at [621, 514] on button "Next" at bounding box center [616, 518] width 167 height 41
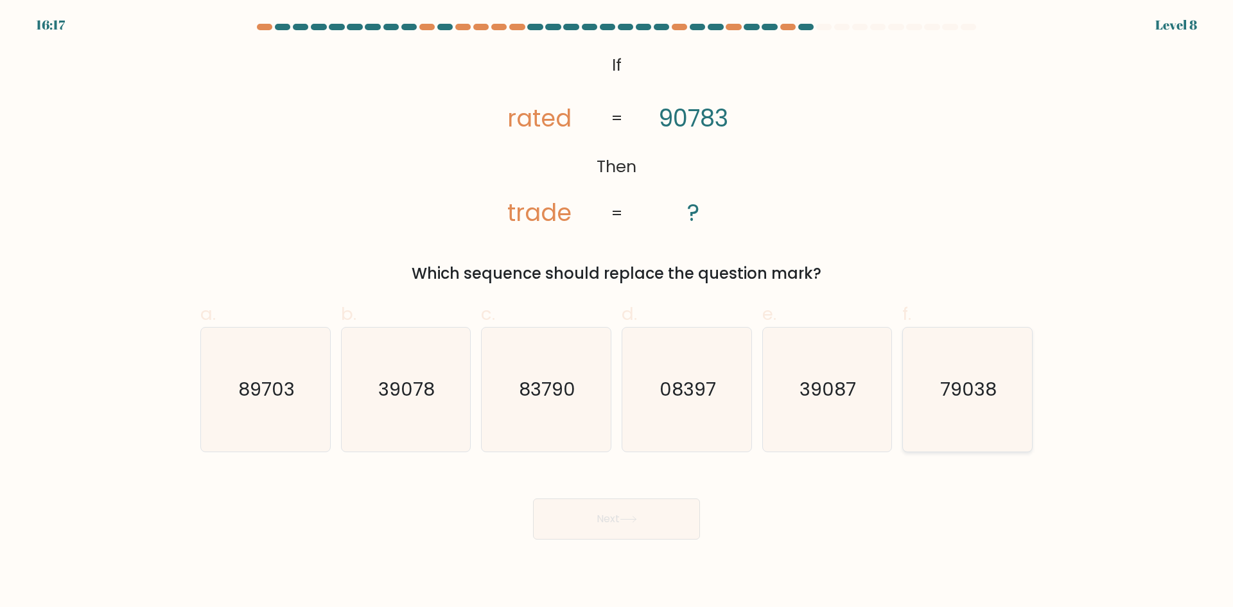
click at [967, 397] on text "79038" at bounding box center [969, 389] width 57 height 26
click at [617, 312] on input "f. 79038" at bounding box center [616, 308] width 1 height 8
radio input "true"
click at [589, 523] on button "Next" at bounding box center [616, 518] width 167 height 41
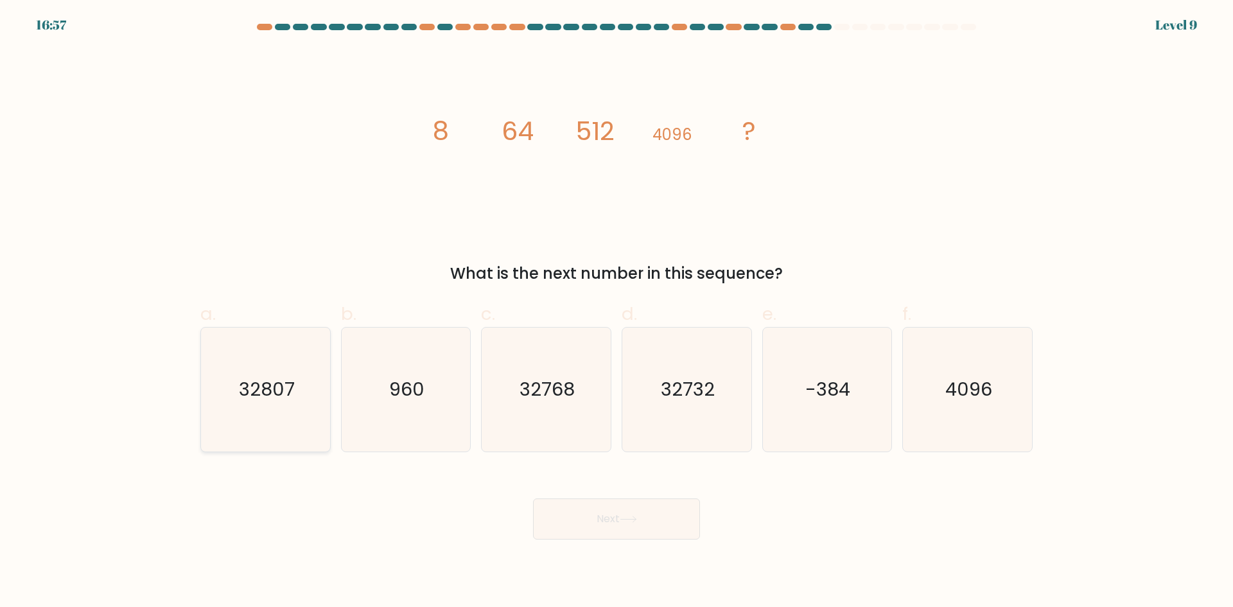
drag, startPoint x: 298, startPoint y: 402, endPoint x: 323, endPoint y: 411, distance: 26.6
click at [299, 402] on icon "32807" at bounding box center [266, 389] width 124 height 124
click at [616, 312] on input "a. 32807" at bounding box center [616, 308] width 1 height 8
radio input "true"
click at [587, 527] on button "Next" at bounding box center [616, 518] width 167 height 41
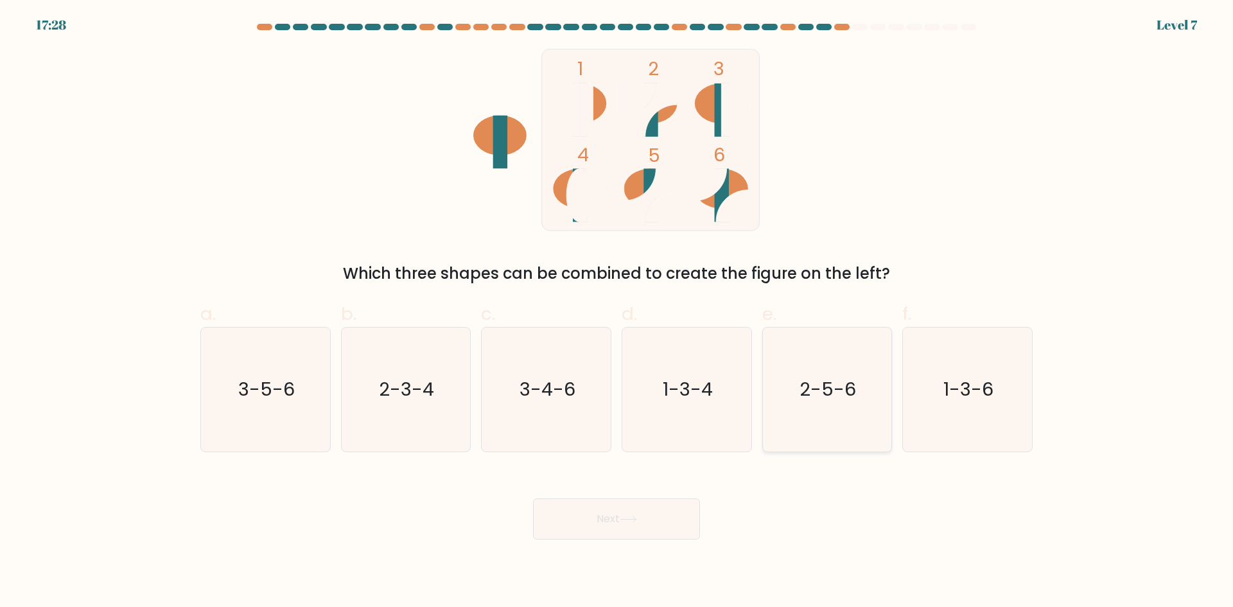
click at [811, 396] on text "2-5-6" at bounding box center [828, 389] width 57 height 26
click at [617, 312] on input "e. 2-5-6" at bounding box center [616, 308] width 1 height 8
radio input "true"
click at [645, 531] on button "Next" at bounding box center [616, 518] width 167 height 41
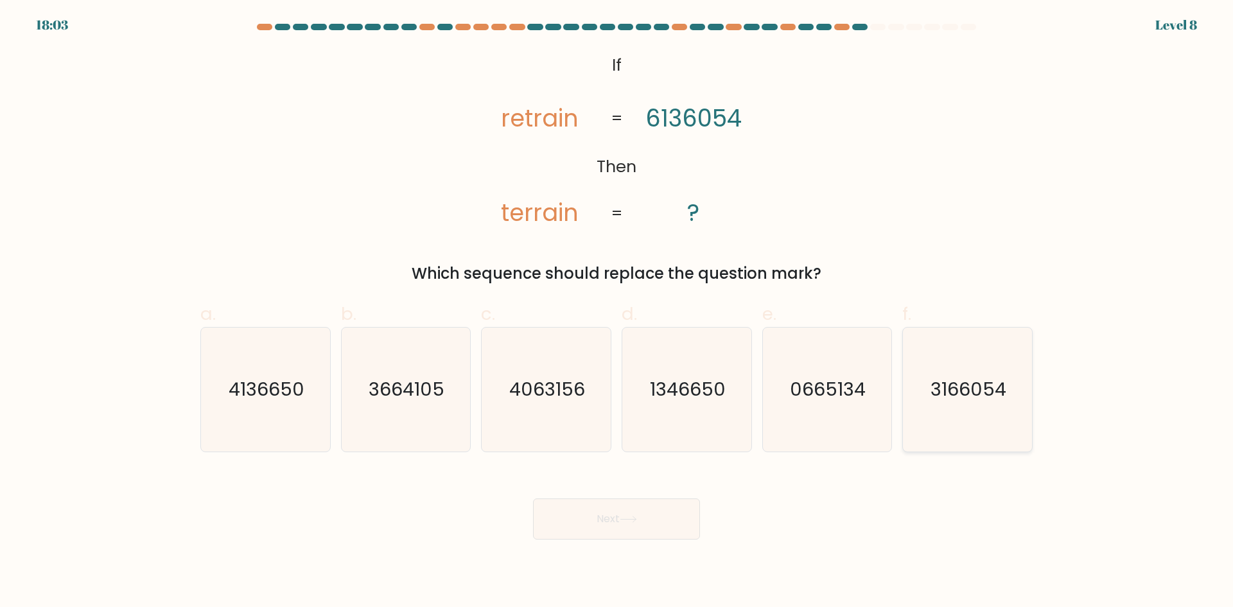
click at [953, 404] on icon "3166054" at bounding box center [967, 389] width 124 height 124
click at [617, 312] on input "f. 3166054" at bounding box center [616, 308] width 1 height 8
radio input "true"
click at [649, 521] on button "Next" at bounding box center [616, 518] width 167 height 41
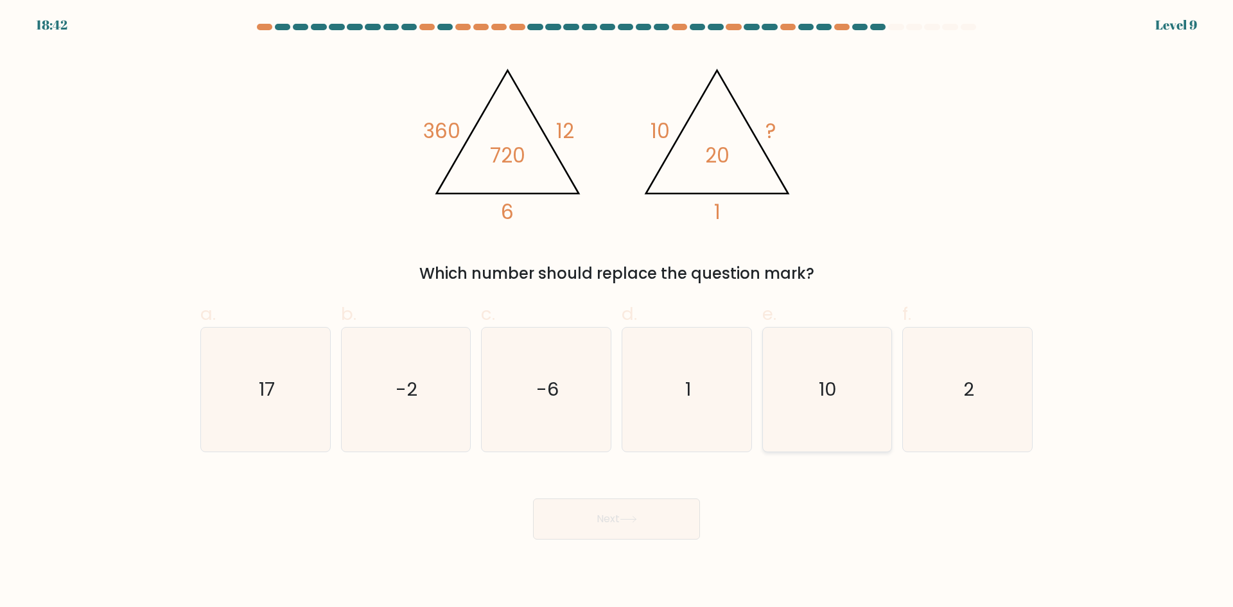
click at [782, 381] on icon "10" at bounding box center [827, 389] width 124 height 124
click at [617, 312] on input "e. 10" at bounding box center [616, 308] width 1 height 8
radio input "true"
click at [715, 403] on icon "1" at bounding box center [687, 389] width 124 height 124
click at [617, 312] on input "d. 1" at bounding box center [616, 308] width 1 height 8
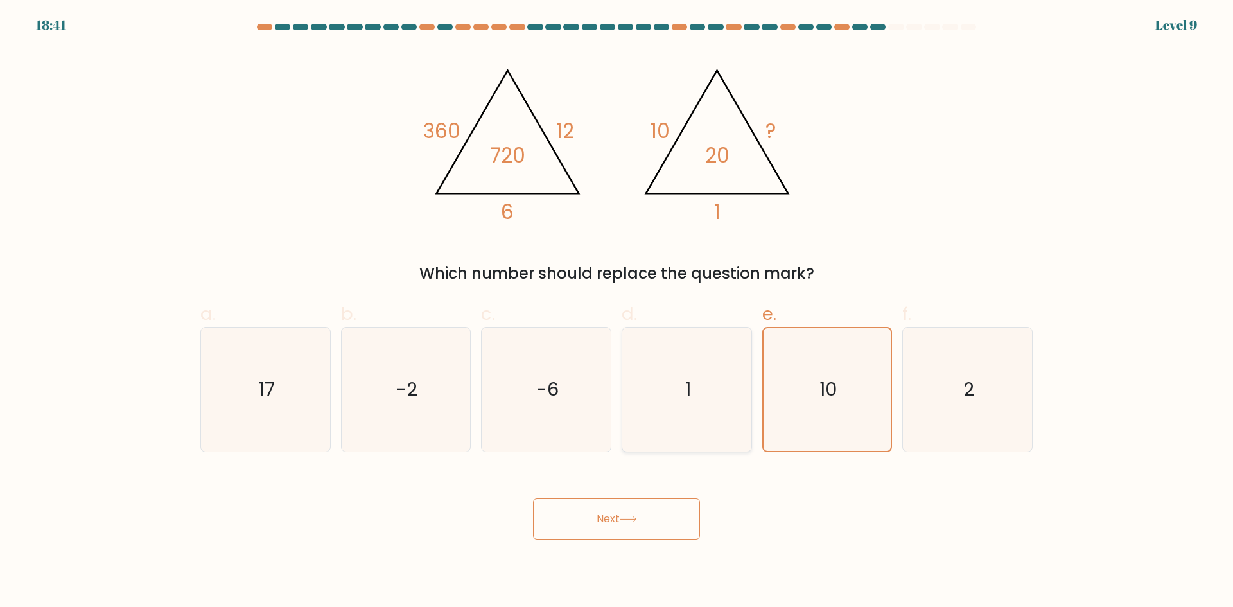
radio input "true"
click at [509, 419] on icon "-6" at bounding box center [546, 389] width 124 height 124
click at [616, 312] on input "c. -6" at bounding box center [616, 308] width 1 height 8
radio input "true"
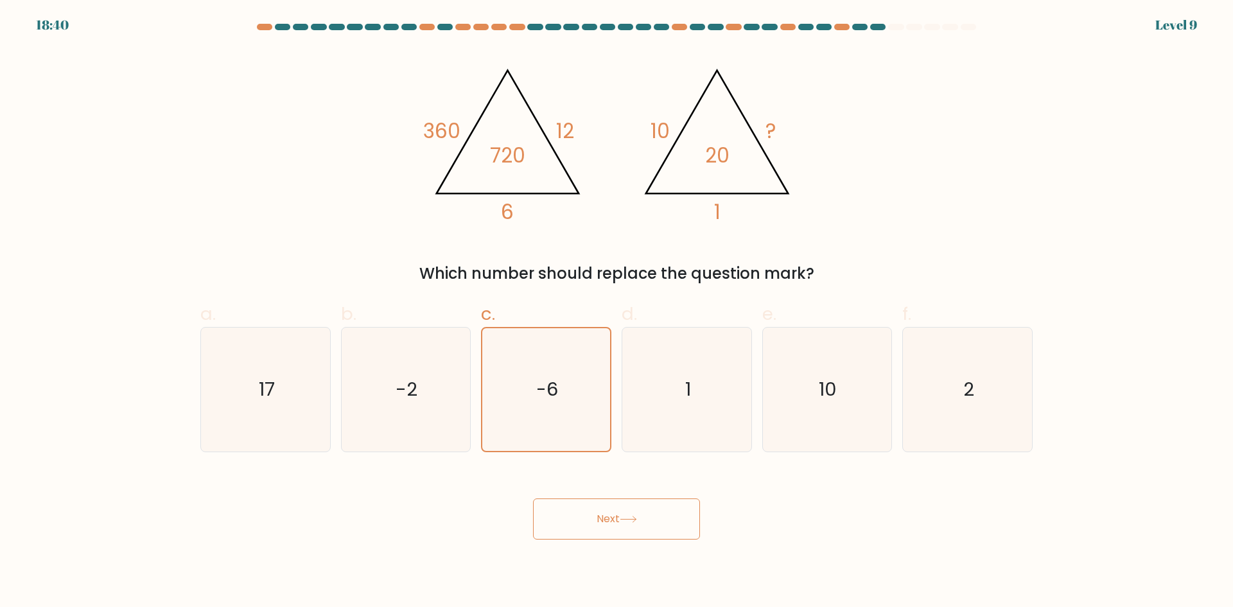
click at [565, 525] on button "Next" at bounding box center [616, 518] width 167 height 41
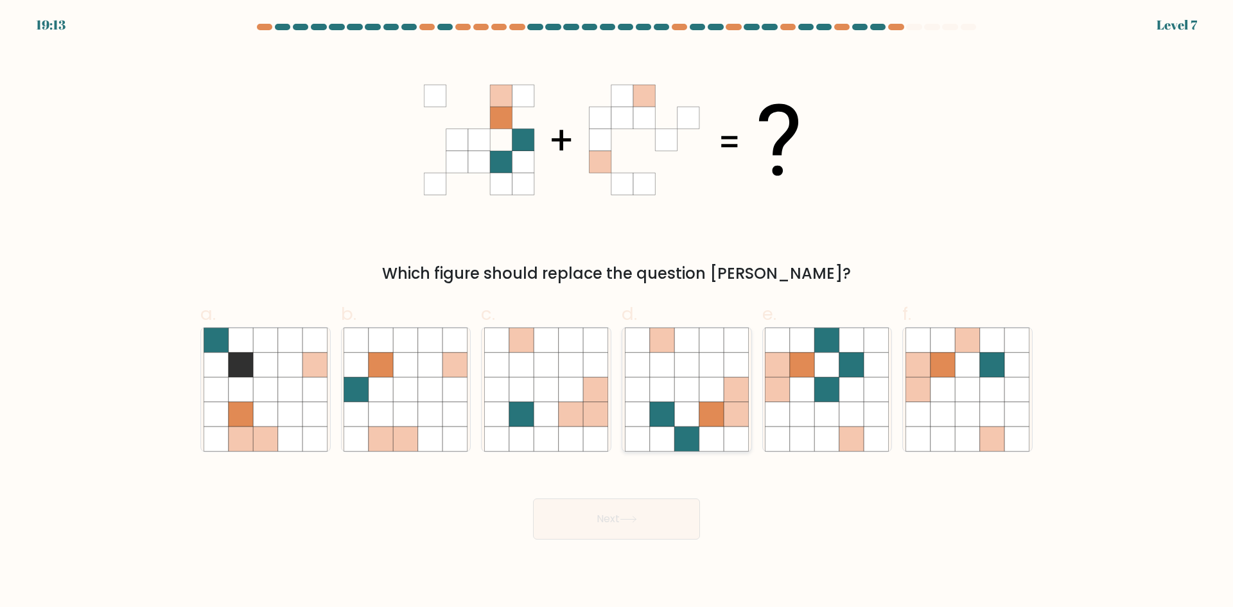
click at [703, 362] on icon at bounding box center [711, 364] width 24 height 24
click at [617, 312] on input "d." at bounding box center [616, 308] width 1 height 8
radio input "true"
click at [621, 519] on button "Next" at bounding box center [616, 518] width 167 height 41
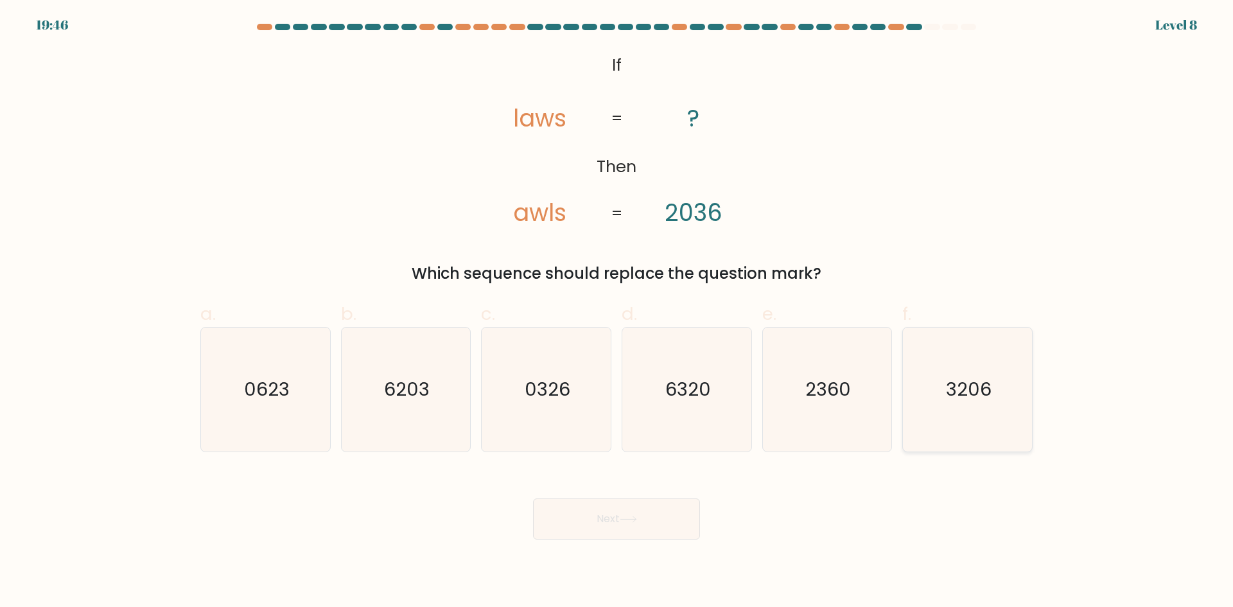
click at [984, 388] on text "3206" at bounding box center [969, 389] width 46 height 26
click at [617, 312] on input "f. 3206" at bounding box center [616, 308] width 1 height 8
radio input "true"
click at [611, 507] on button "Next" at bounding box center [616, 518] width 167 height 41
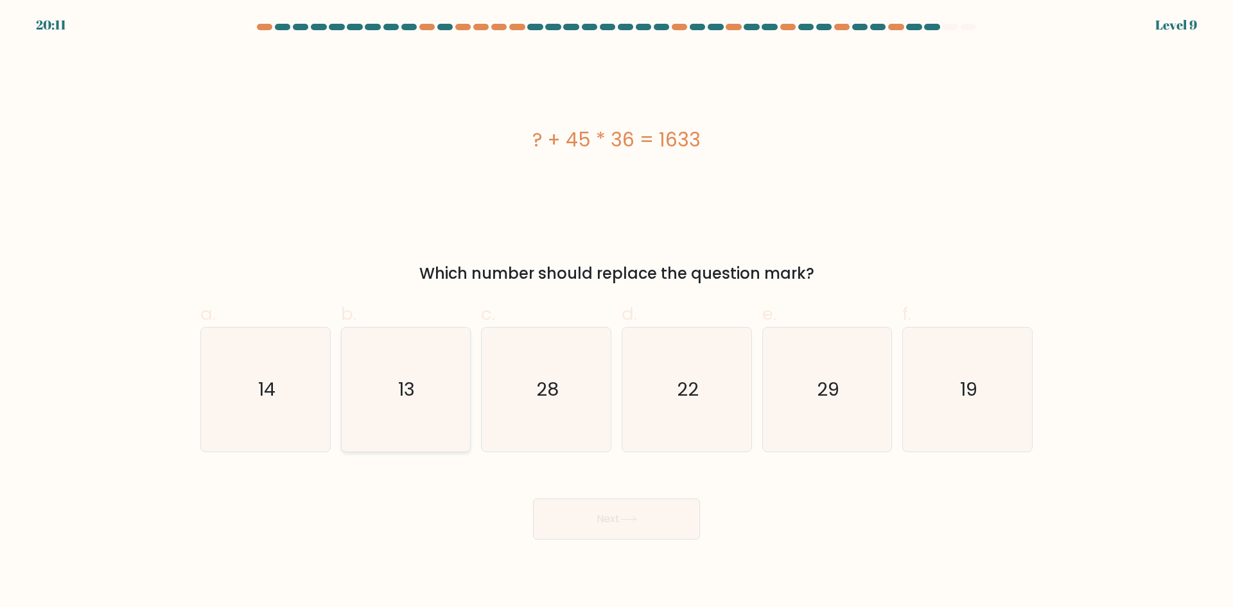
click at [439, 427] on icon "13" at bounding box center [405, 389] width 124 height 124
click at [616, 312] on input "b. 13" at bounding box center [616, 308] width 1 height 8
radio input "true"
click at [686, 523] on button "Next" at bounding box center [616, 518] width 167 height 41
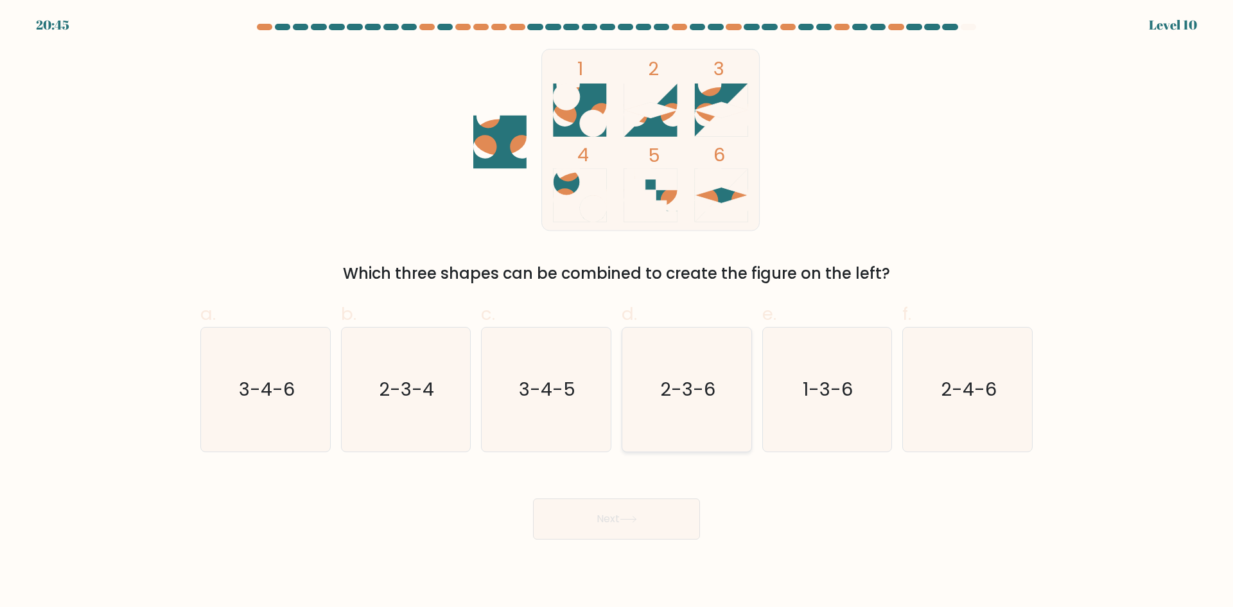
click at [711, 404] on icon "2-3-6" at bounding box center [687, 389] width 124 height 124
click at [617, 312] on input "d. 2-3-6" at bounding box center [616, 308] width 1 height 8
radio input "true"
click at [644, 516] on button "Next" at bounding box center [616, 518] width 167 height 41
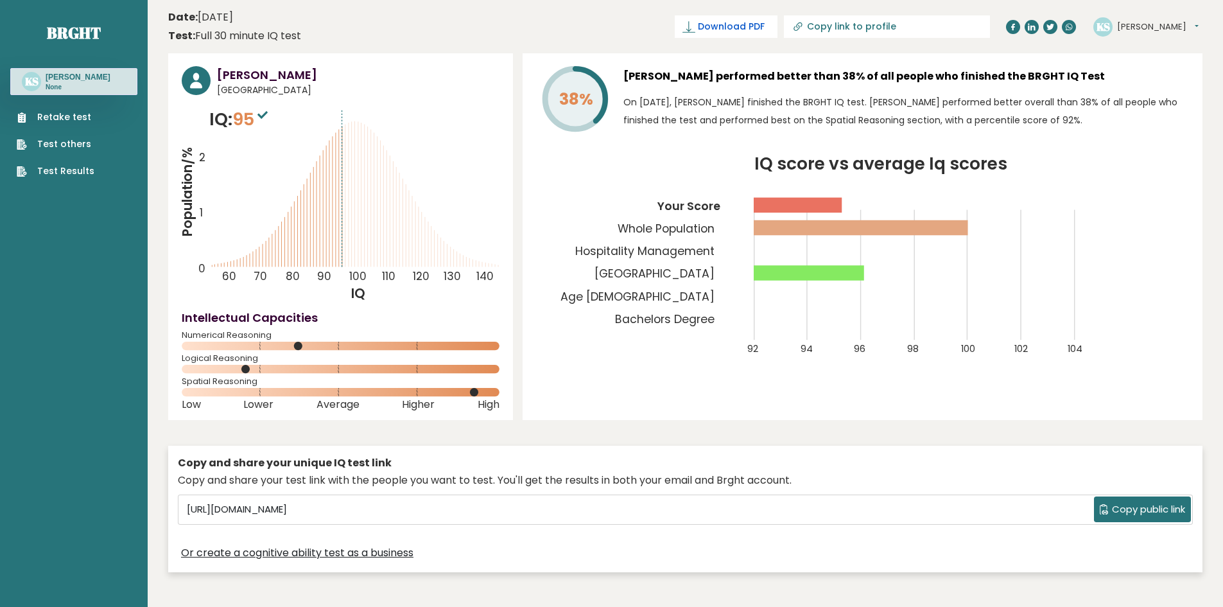
click at [778, 23] on link "Download PDF" at bounding box center [726, 26] width 103 height 22
